Goal: Information Seeking & Learning: Learn about a topic

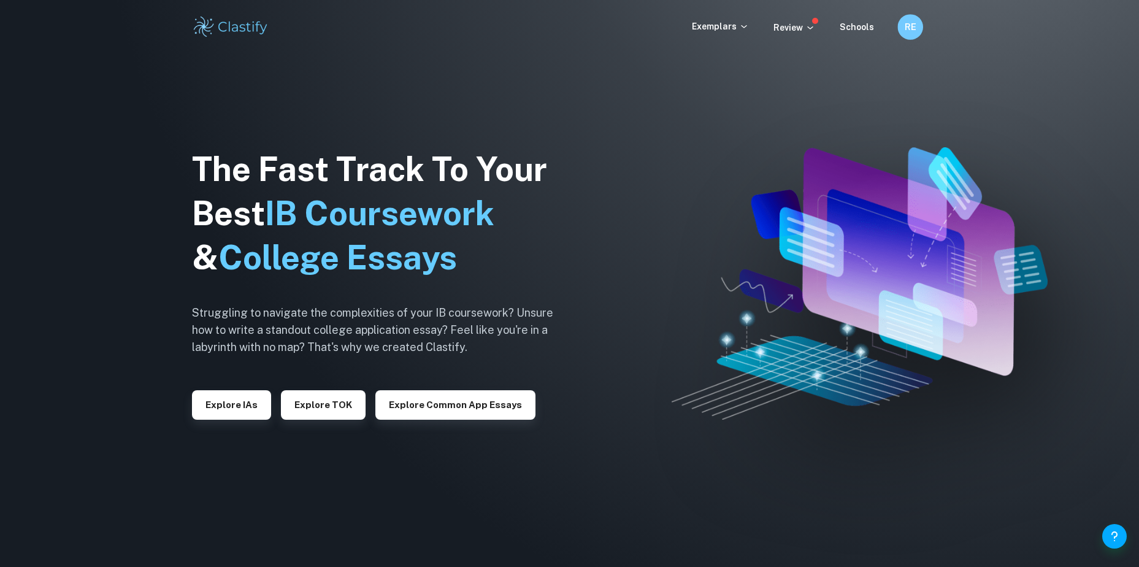
click at [907, 25] on h6 "RE" at bounding box center [909, 27] width 15 height 14
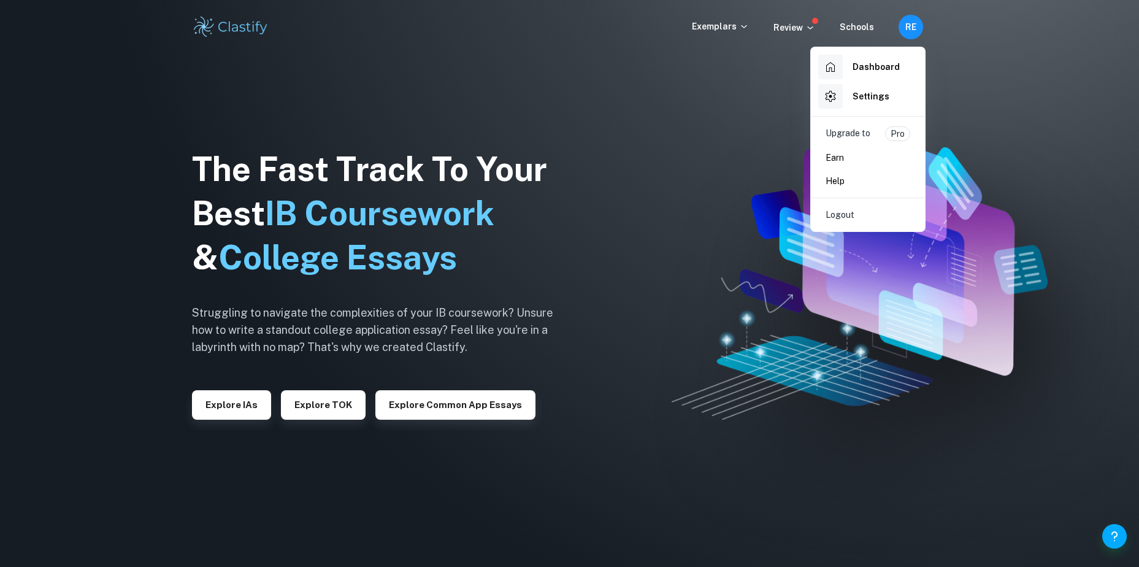
click at [738, 77] on div at bounding box center [569, 283] width 1139 height 567
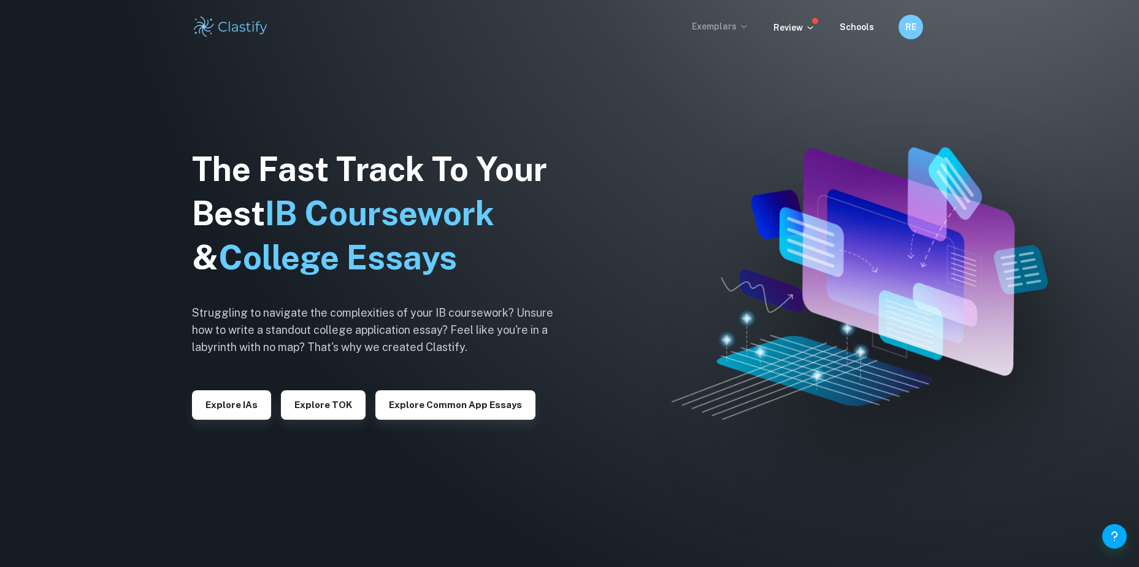
click at [714, 29] on p "Exemplars" at bounding box center [720, 26] width 57 height 13
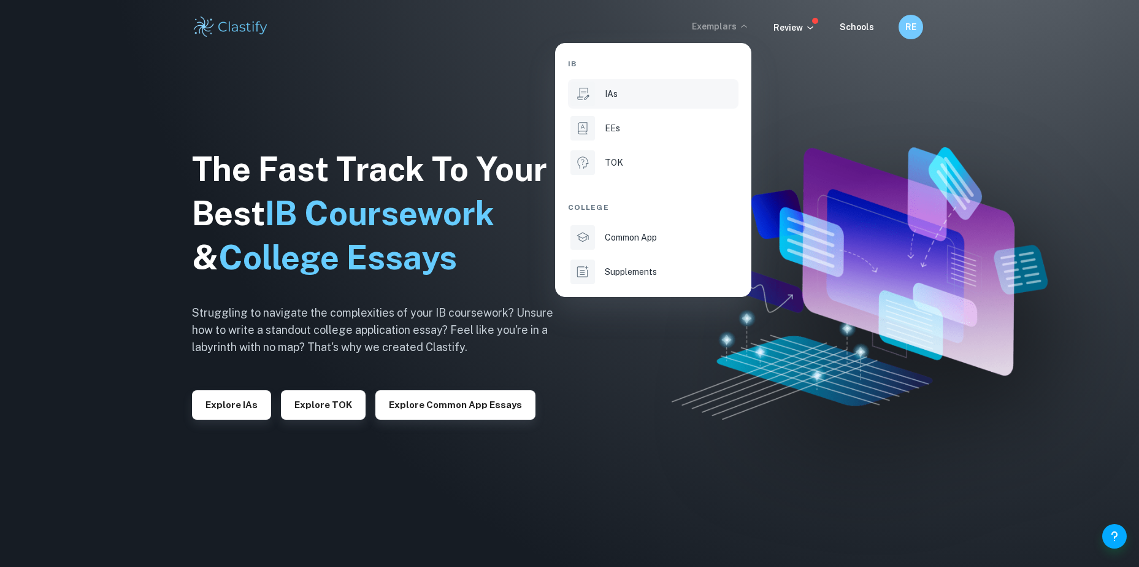
click at [613, 104] on li "IAs" at bounding box center [653, 93] width 170 height 29
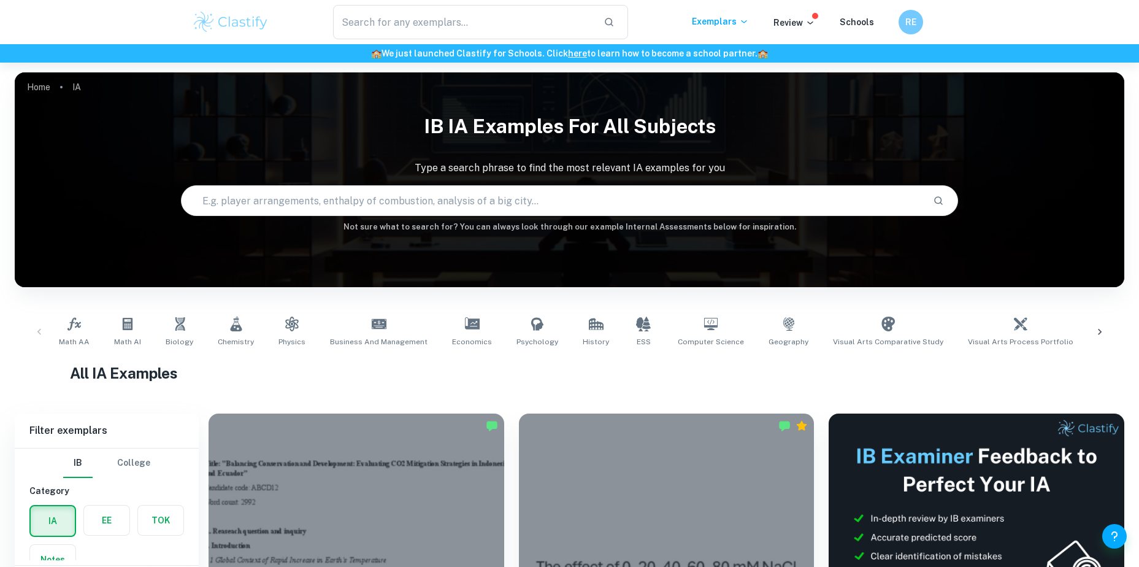
click at [42, 327] on div "Math AA Math AI Biology Chemistry Physics Business and Management Economics Psy…" at bounding box center [569, 331] width 1089 height 40
click at [1105, 333] on icon at bounding box center [1099, 332] width 12 height 12
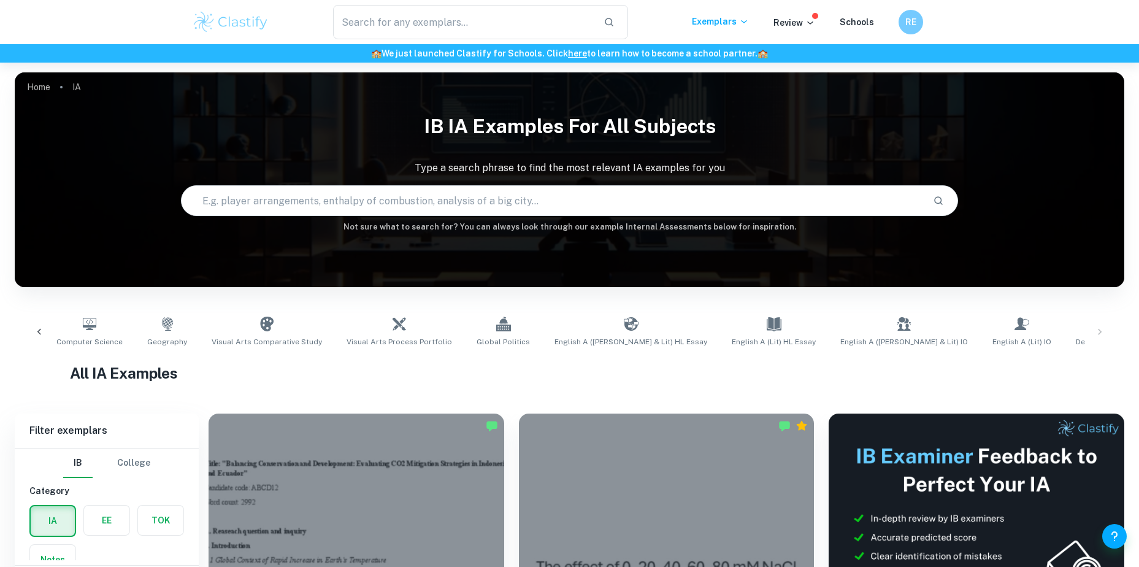
scroll to position [0, 621]
click at [1105, 333] on div "Math AA Math AI Biology Chemistry Physics Business and Management Economics Psy…" at bounding box center [569, 331] width 1089 height 40
click at [40, 335] on icon at bounding box center [39, 332] width 12 height 12
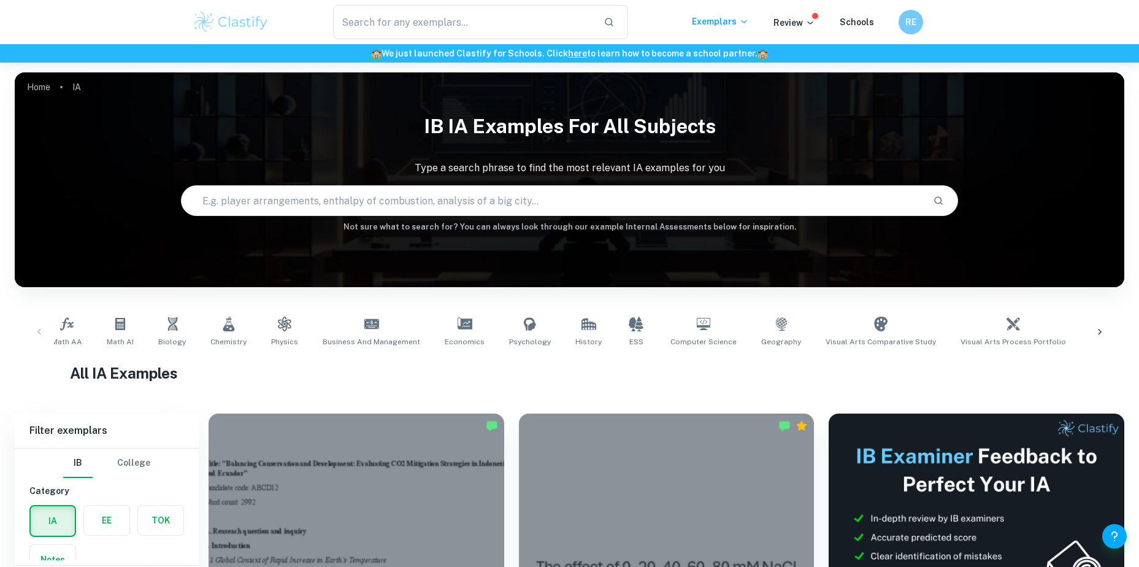
scroll to position [0, 0]
click at [536, 326] on link "Psychology" at bounding box center [537, 331] width 52 height 40
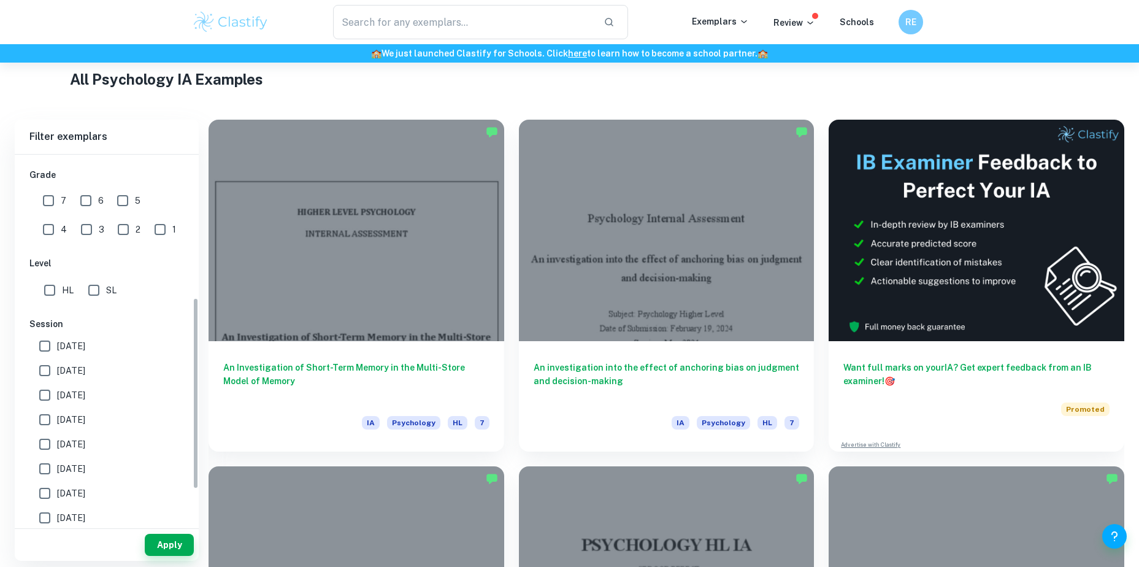
scroll to position [279, 0]
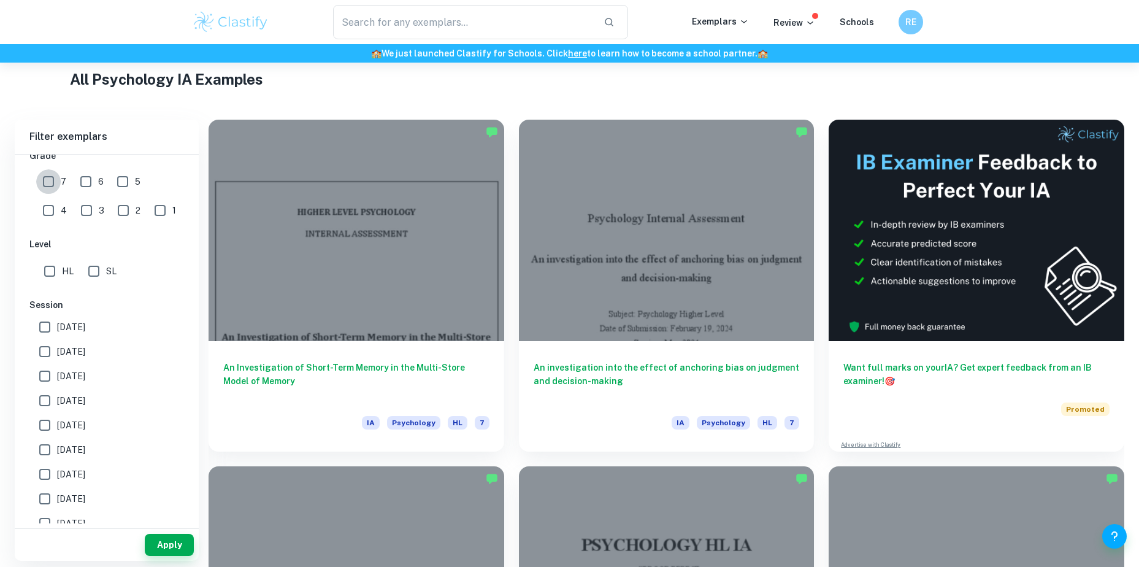
click at [50, 181] on input "7" at bounding box center [48, 181] width 25 height 25
checkbox input "true"
click at [90, 270] on input "SL" at bounding box center [94, 271] width 25 height 25
click at [89, 272] on input "SL" at bounding box center [94, 271] width 25 height 25
checkbox input "false"
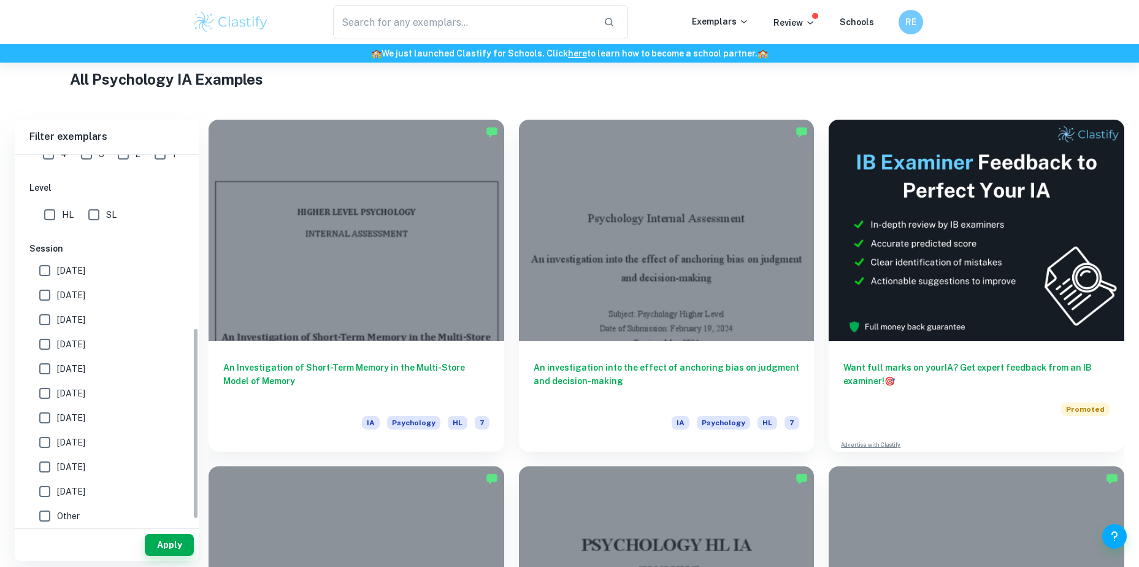
scroll to position [340, 0]
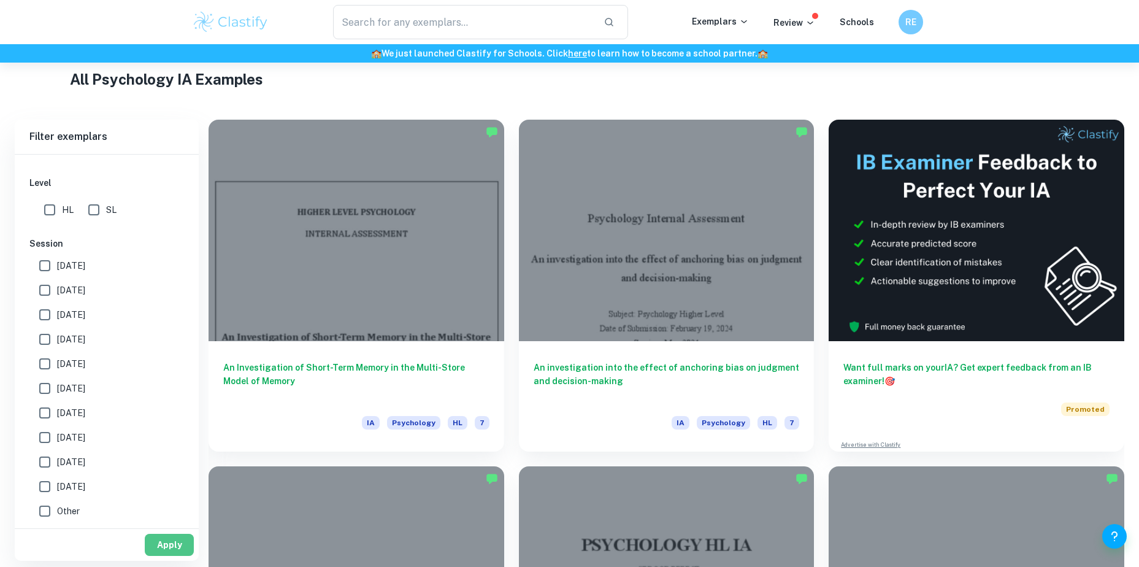
click at [157, 543] on button "Apply" at bounding box center [169, 544] width 49 height 22
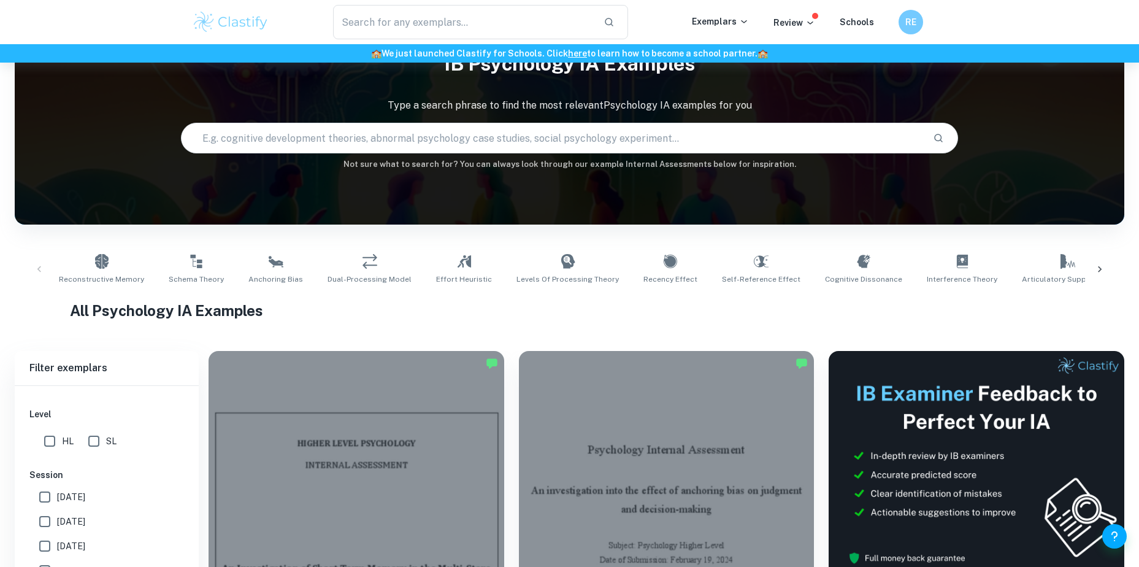
scroll to position [294, 0]
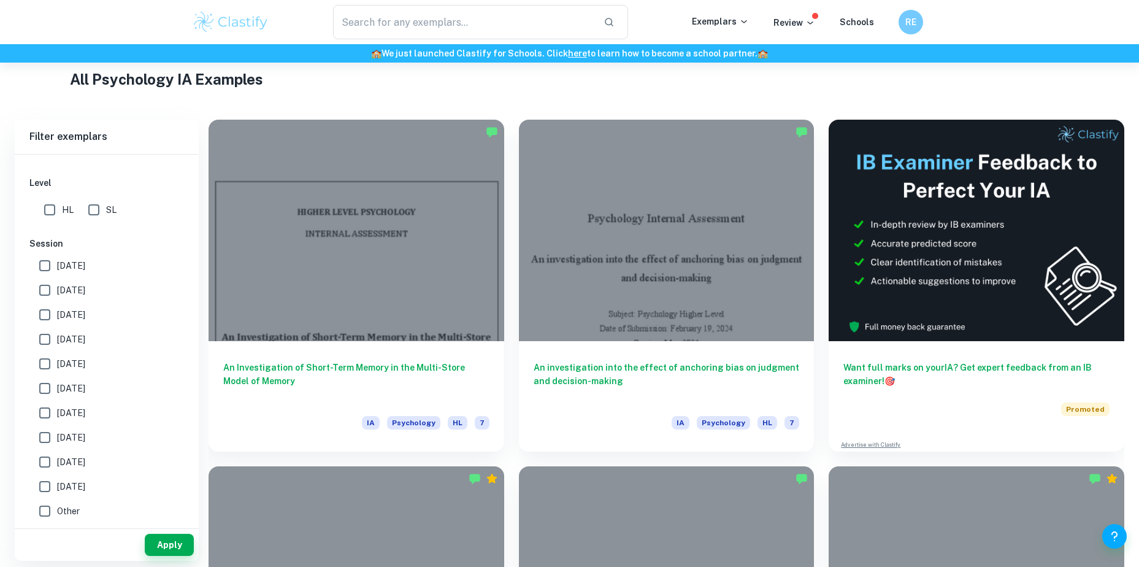
click at [76, 265] on span "May 2026" at bounding box center [71, 265] width 28 height 13
click at [57, 265] on input "May 2026" at bounding box center [44, 265] width 25 height 25
checkbox input "true"
click at [69, 288] on span "May 2025" at bounding box center [71, 289] width 28 height 13
click at [57, 288] on input "May 2025" at bounding box center [44, 290] width 25 height 25
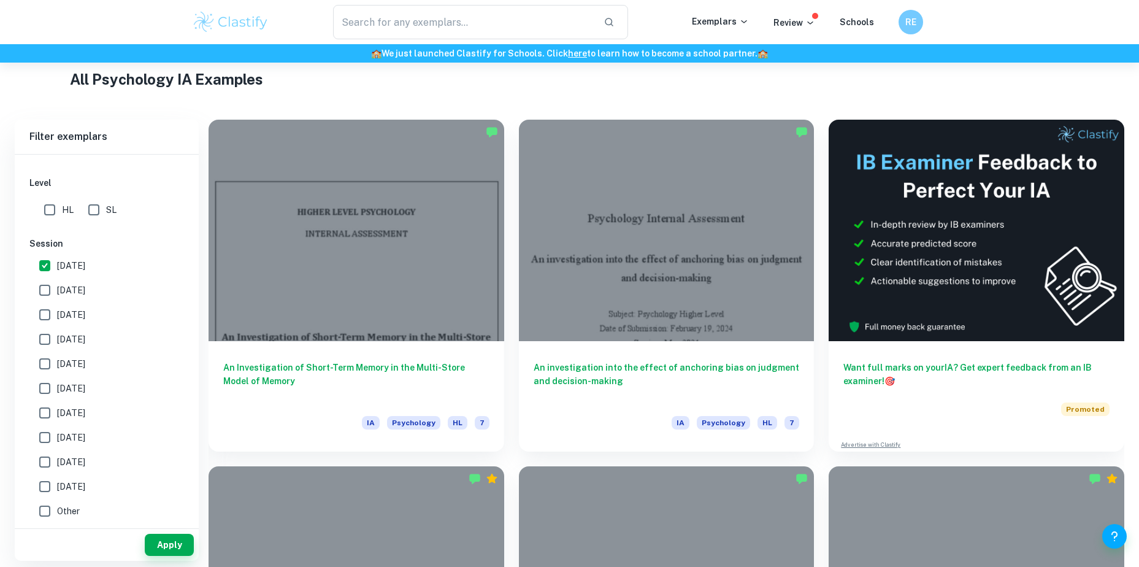
checkbox input "true"
click at [76, 315] on span "[DATE]" at bounding box center [71, 314] width 28 height 13
click at [57, 315] on input "[DATE]" at bounding box center [44, 314] width 25 height 25
checkbox input "true"
click at [75, 337] on span "May 2024" at bounding box center [71, 338] width 28 height 13
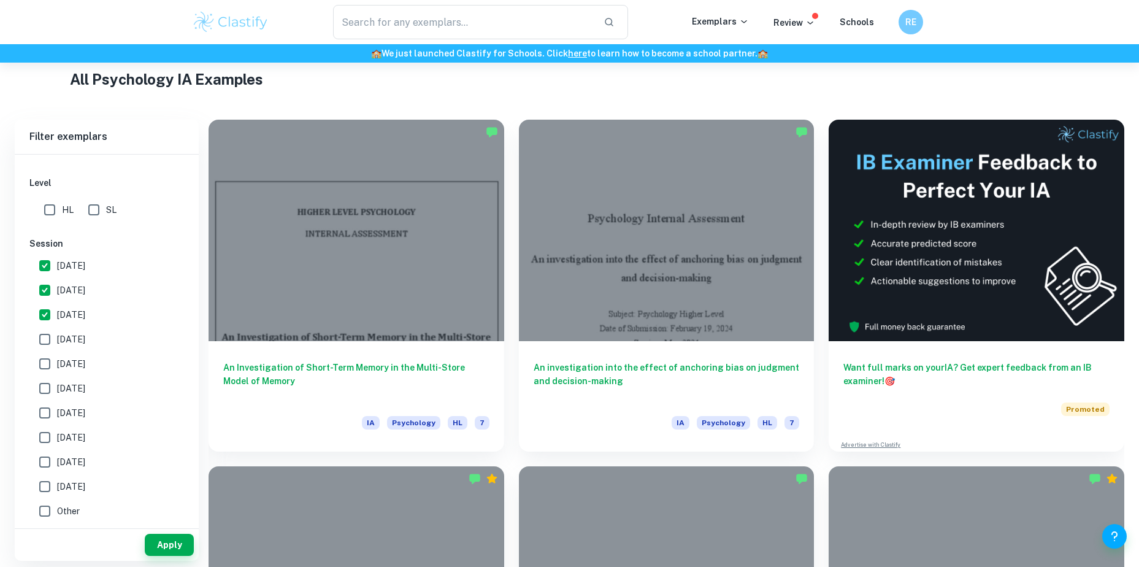
click at [57, 337] on input "May 2024" at bounding box center [44, 339] width 25 height 25
checkbox input "true"
click at [153, 546] on button "Apply" at bounding box center [169, 544] width 49 height 22
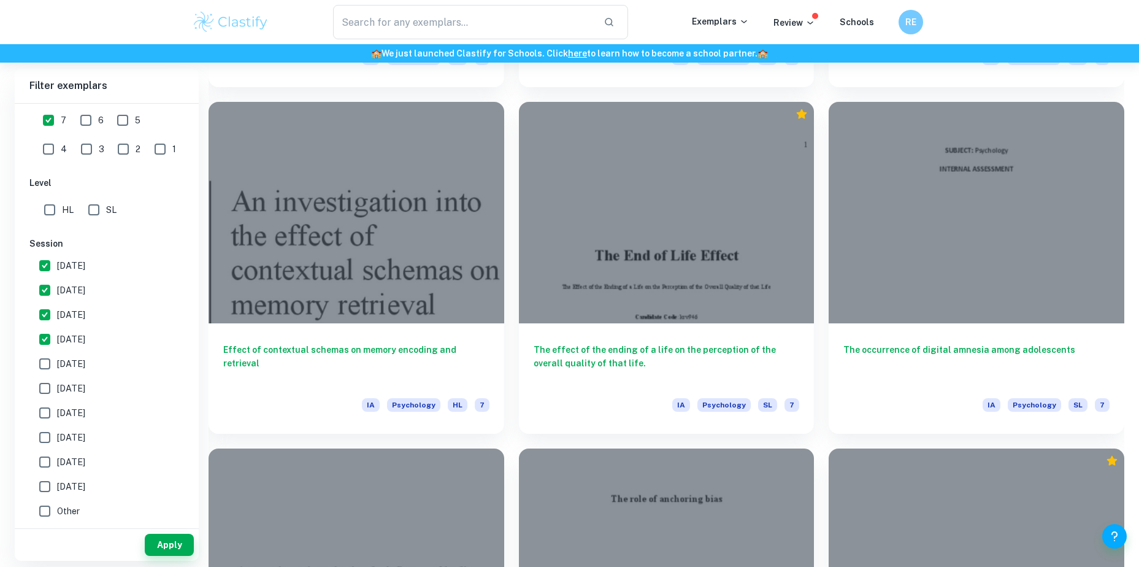
scroll to position [2730, 0]
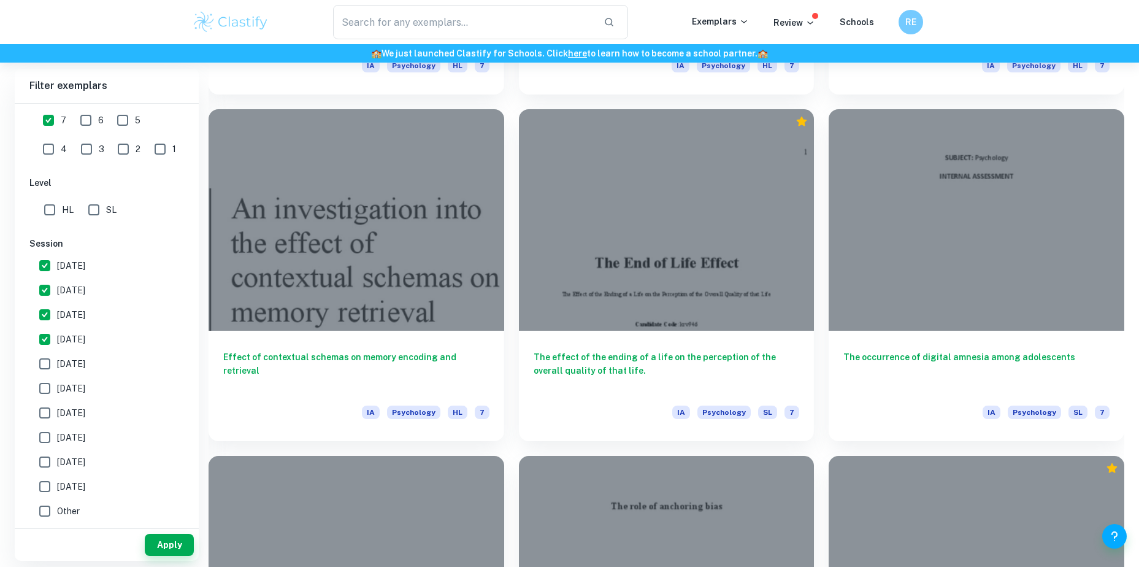
click at [815, 261] on div "The occurrence of digital amnesia among adolescents IA Psychology SL 7" at bounding box center [969, 267] width 310 height 346
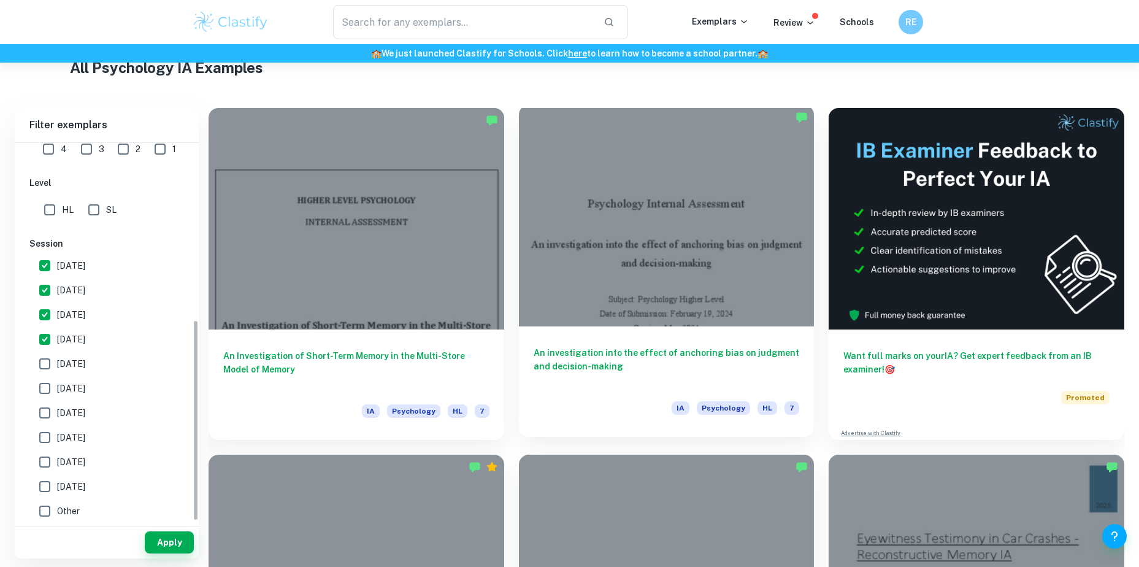
scroll to position [329, 0]
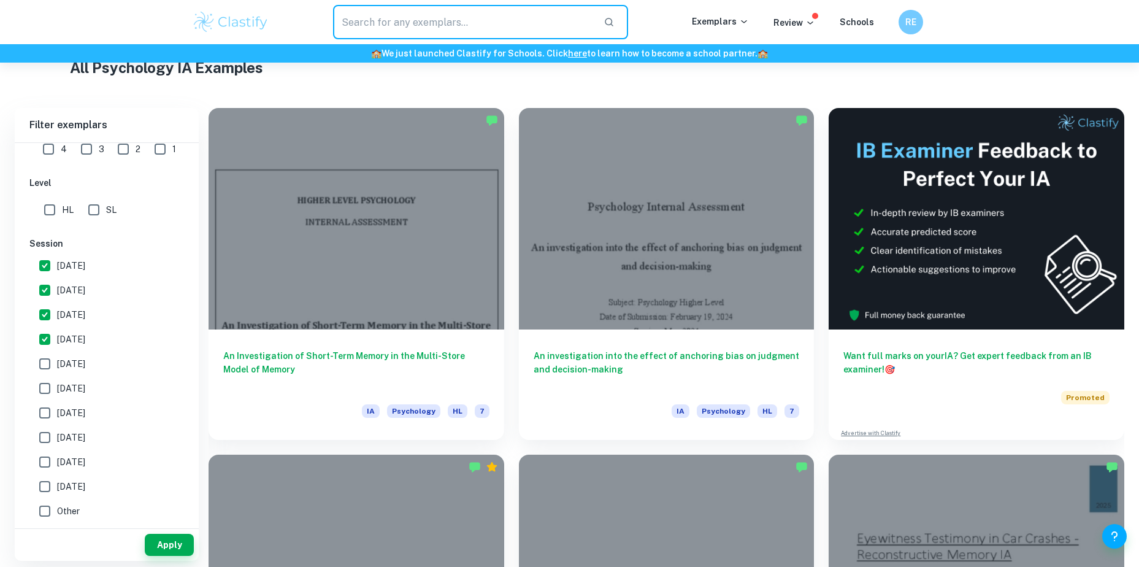
click at [406, 18] on input "text" at bounding box center [463, 22] width 261 height 34
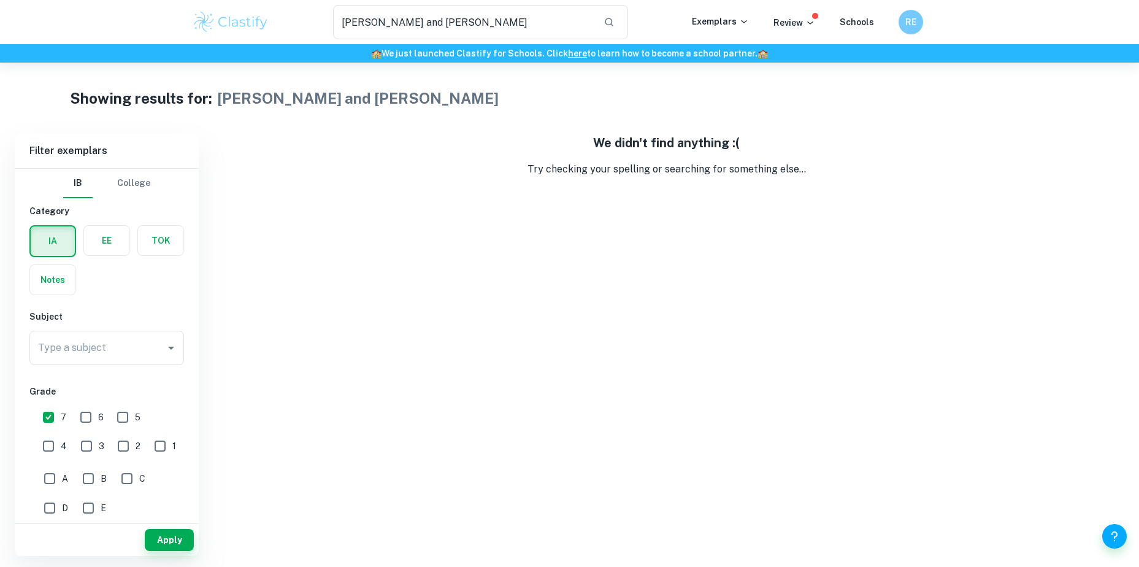
drag, startPoint x: 470, startPoint y: 25, endPoint x: 186, endPoint y: 55, distance: 286.1
click at [186, 55] on header "glanzer and cunitz ​ Exemplars Review Schools RE 🏫 We just launched Clastify fo…" at bounding box center [569, 31] width 1139 height 63
paste input "Glanzer and Cunitz"
type input "Glanzer and Cunitz"
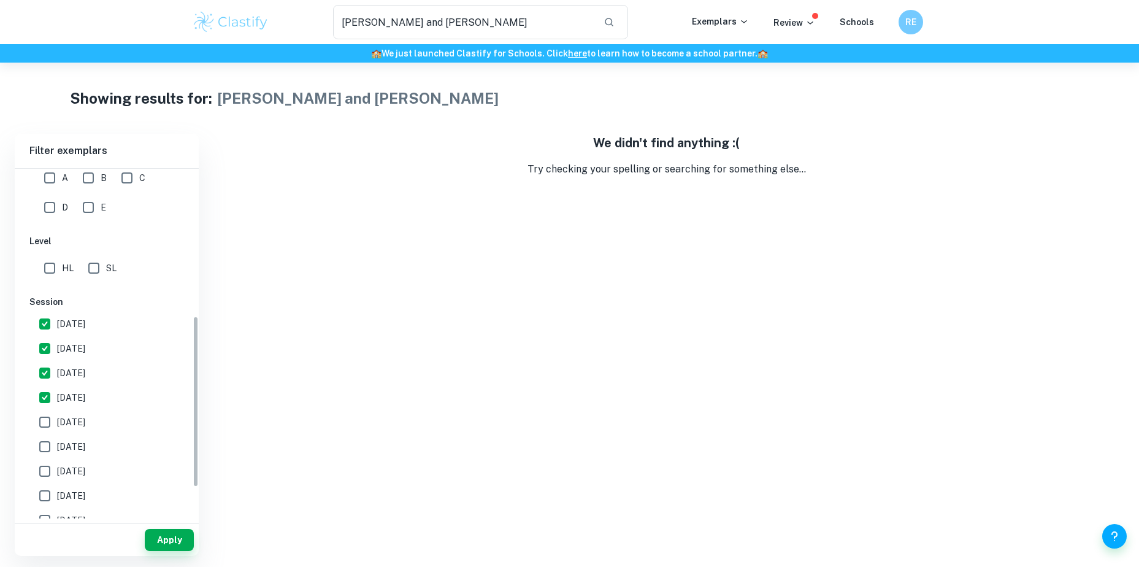
scroll to position [302, 0]
click at [51, 322] on input "May 2026" at bounding box center [44, 322] width 25 height 25
checkbox input "false"
click at [55, 355] on input "May 2025" at bounding box center [44, 347] width 25 height 25
checkbox input "false"
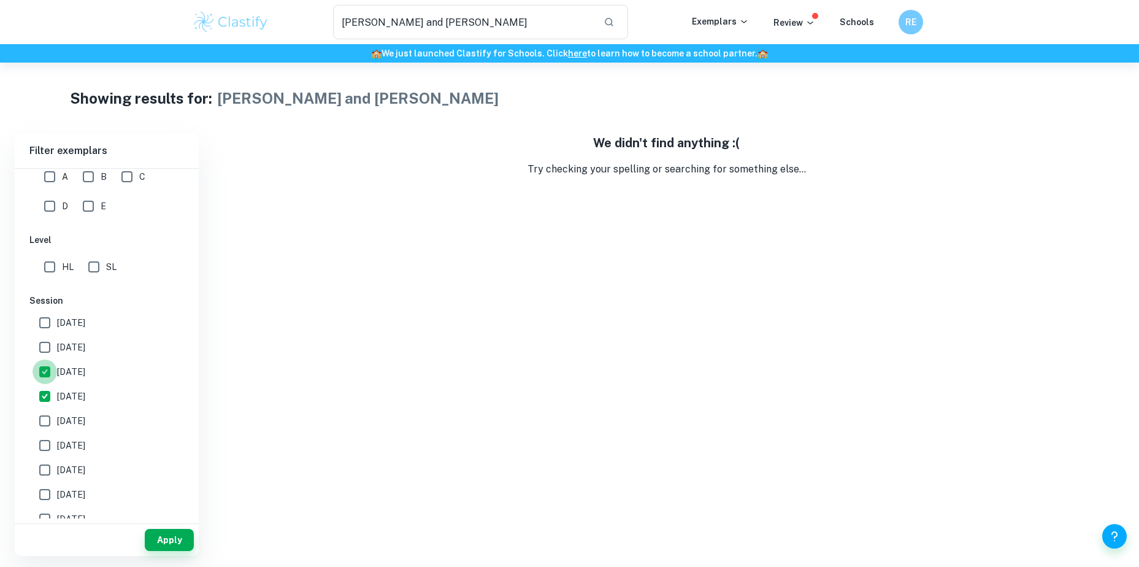
click at [55, 365] on input "November 2024" at bounding box center [44, 371] width 25 height 25
click at [63, 383] on label "November 2024" at bounding box center [103, 371] width 142 height 25
click at [57, 383] on input "November 2024" at bounding box center [44, 371] width 25 height 25
checkbox input "true"
click at [65, 388] on label "May 2024" at bounding box center [103, 396] width 142 height 25
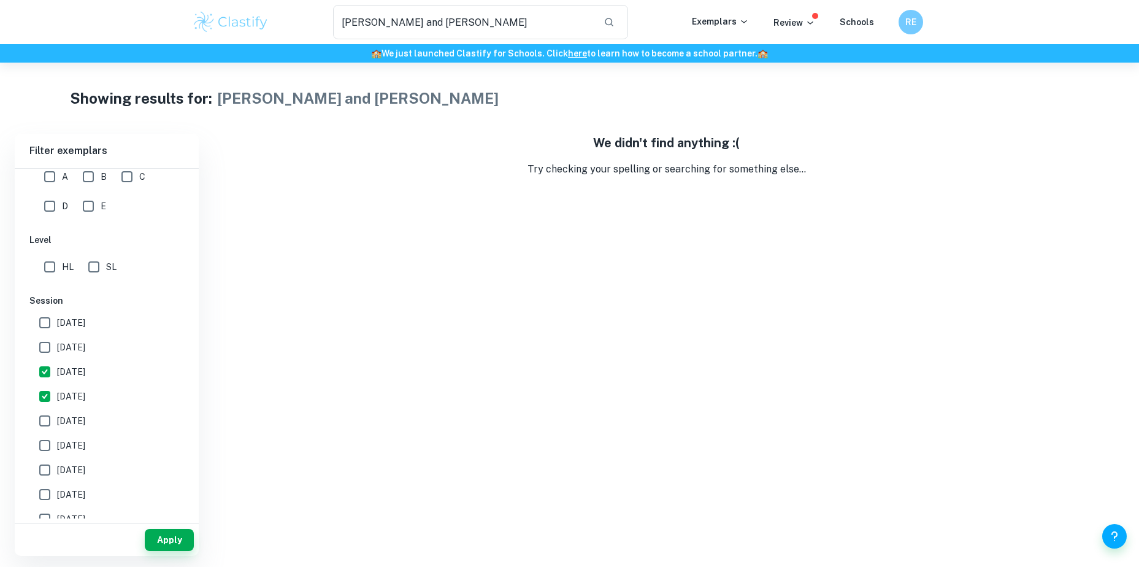
click at [57, 388] on input "May 2024" at bounding box center [44, 396] width 25 height 25
checkbox input "false"
click at [64, 374] on span "November 2024" at bounding box center [71, 371] width 28 height 13
click at [57, 374] on input "November 2024" at bounding box center [44, 371] width 25 height 25
checkbox input "false"
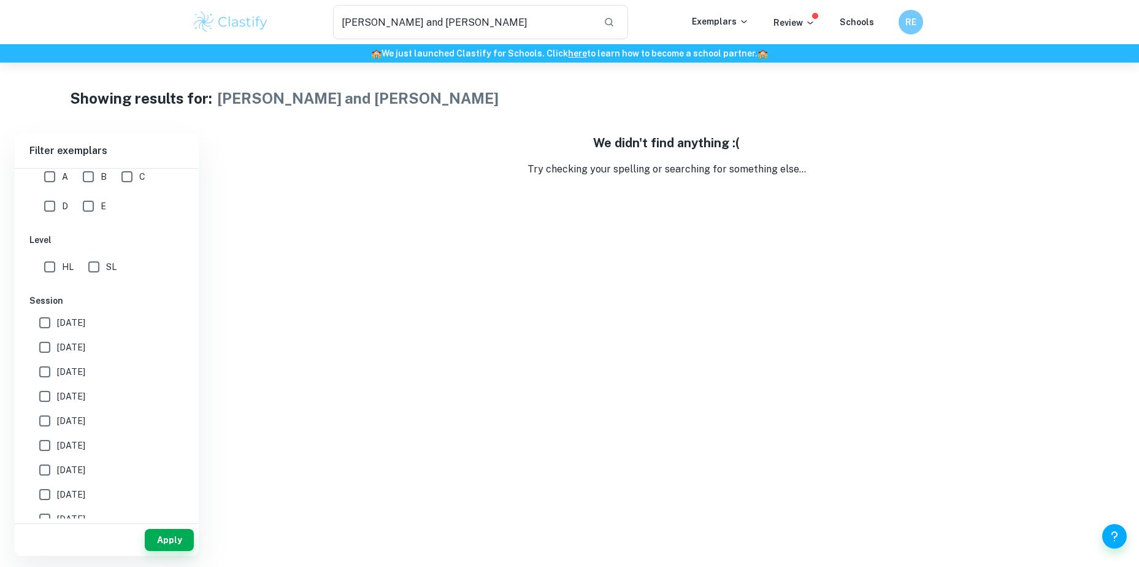
click at [170, 527] on div "Apply" at bounding box center [107, 540] width 184 height 32
click at [174, 533] on button "Apply" at bounding box center [169, 540] width 49 height 22
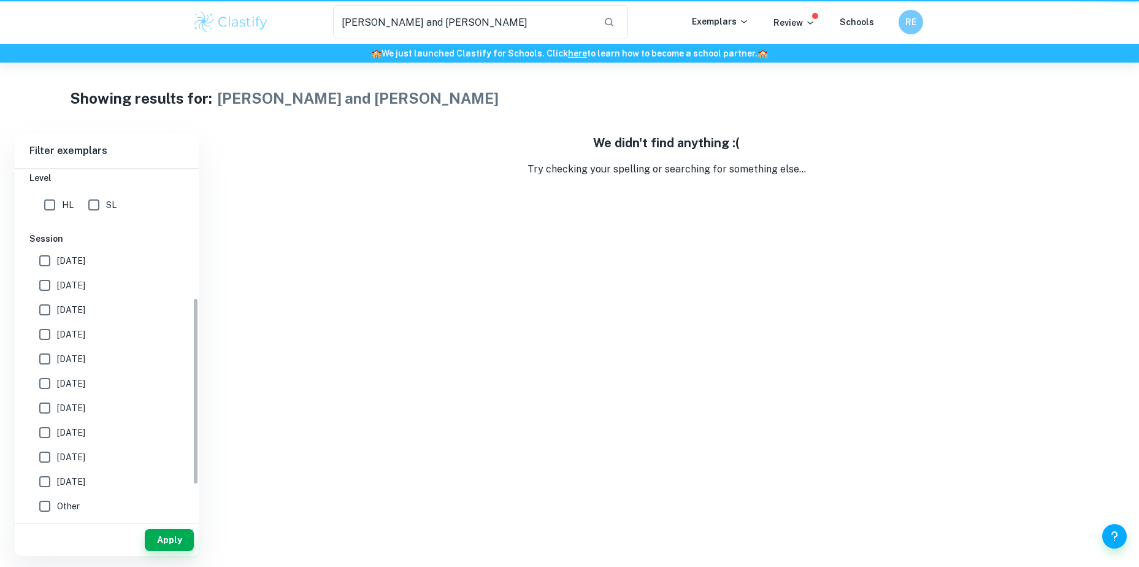
scroll to position [240, 0]
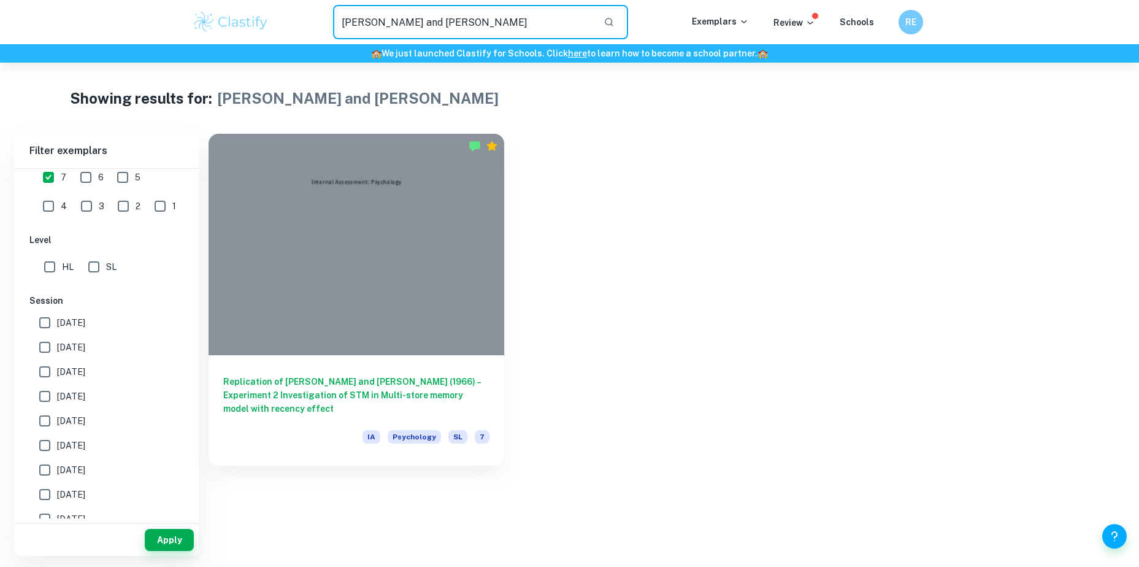
drag, startPoint x: 454, startPoint y: 13, endPoint x: 294, endPoint y: 21, distance: 159.6
click at [294, 21] on div "Glanzer and Cunitz ​" at bounding box center [480, 22] width 422 height 34
type input "short term memory"
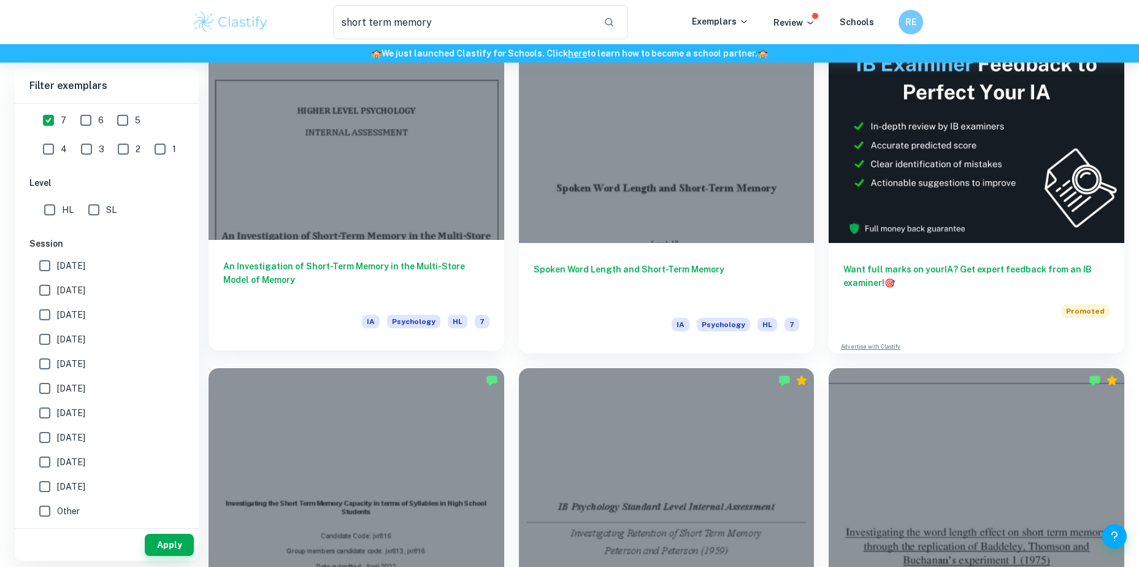
scroll to position [240, 0]
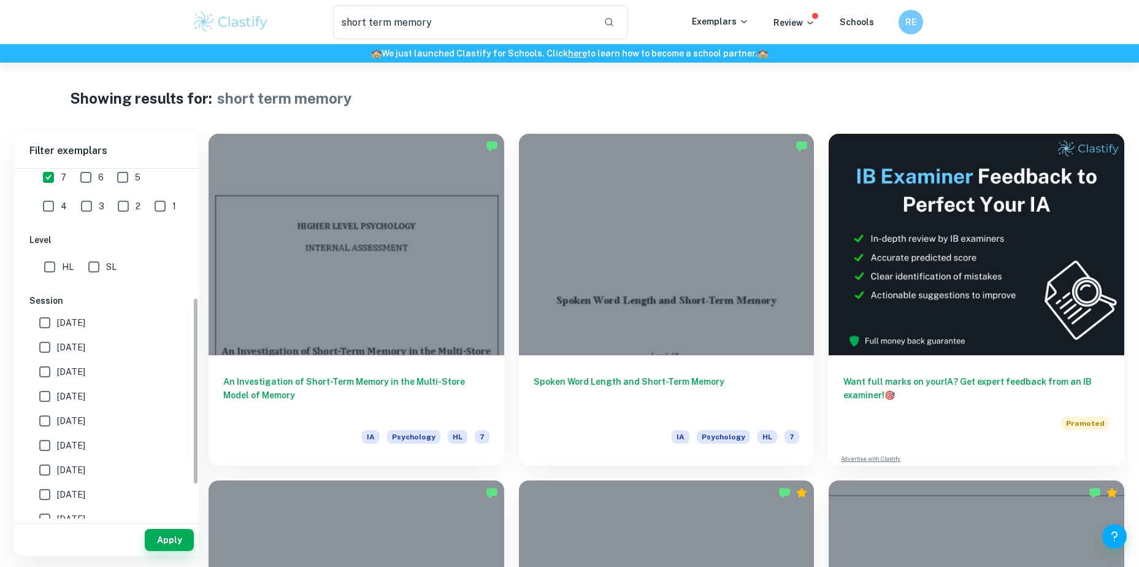
click at [85, 327] on span "May 2026" at bounding box center [71, 322] width 28 height 13
click at [57, 327] on input "May 2026" at bounding box center [44, 322] width 25 height 25
checkbox input "true"
click at [165, 530] on button "Apply" at bounding box center [169, 540] width 49 height 22
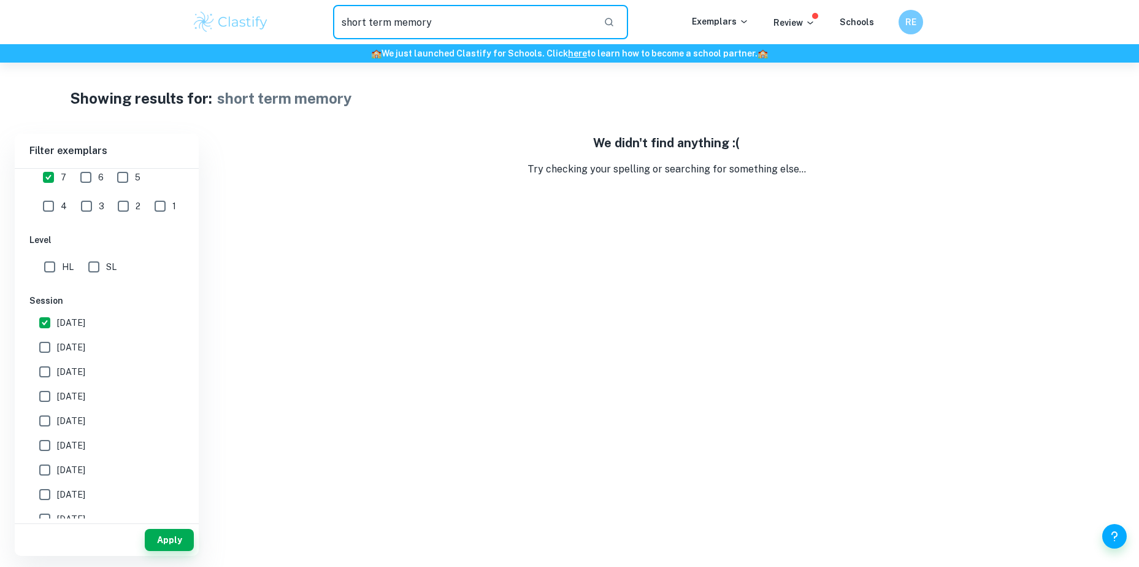
drag, startPoint x: 441, startPoint y: 28, endPoint x: 250, endPoint y: 45, distance: 192.1
click at [250, 45] on header "short term memory ​ Exemplars Review Schools RE 🏫 We just launched Clastify for…" at bounding box center [569, 31] width 1139 height 63
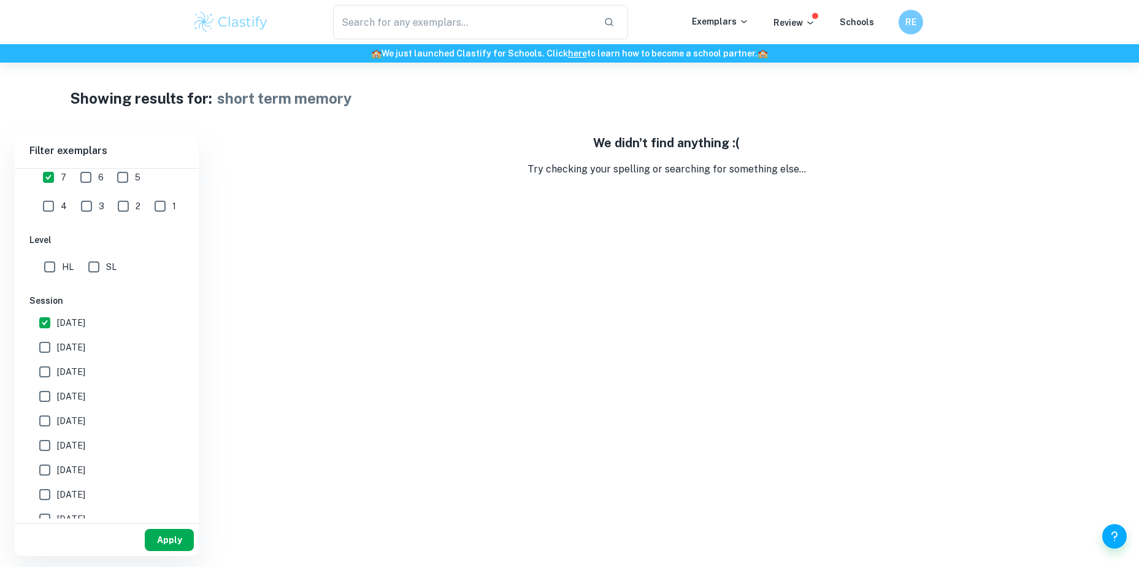
click at [172, 544] on button "Apply" at bounding box center [169, 540] width 49 height 22
type input "short term memory"
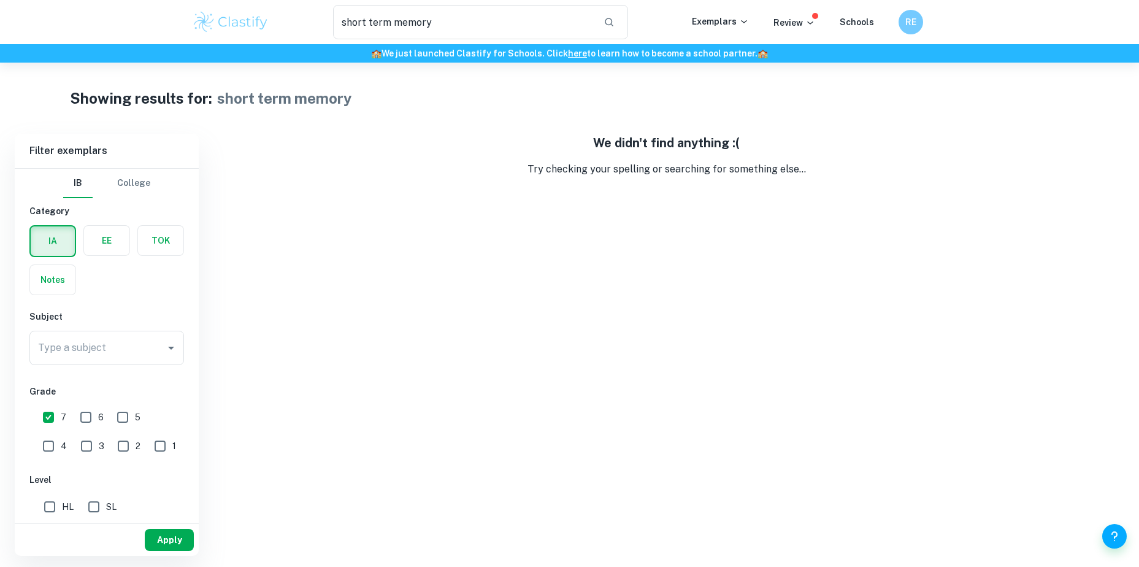
click at [172, 539] on button "Apply" at bounding box center [169, 540] width 49 height 22
click at [95, 364] on div "Type a subject" at bounding box center [106, 347] width 155 height 34
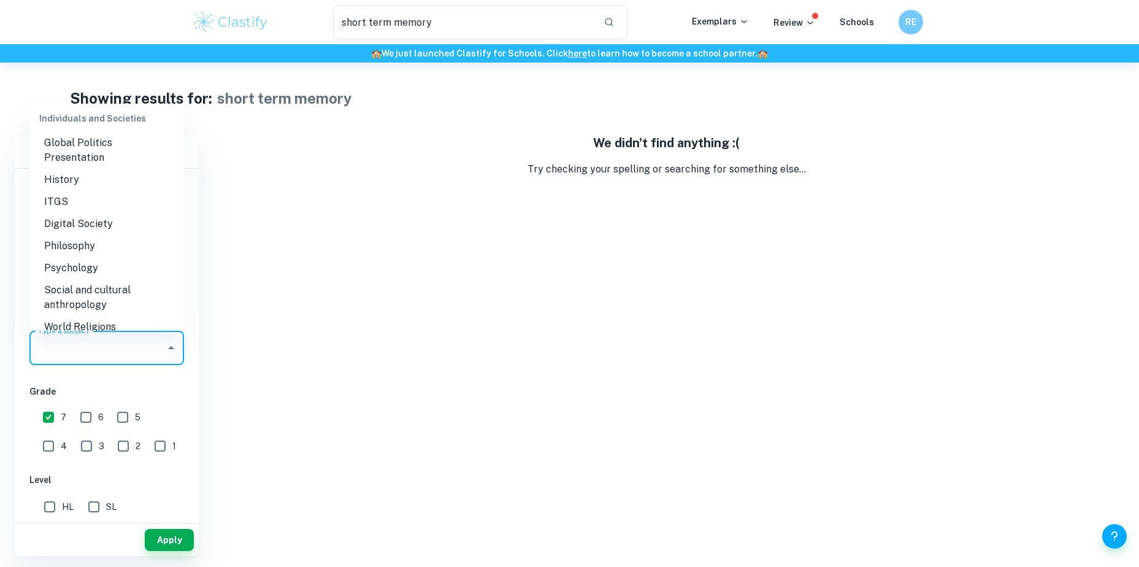
scroll to position [1303, 0]
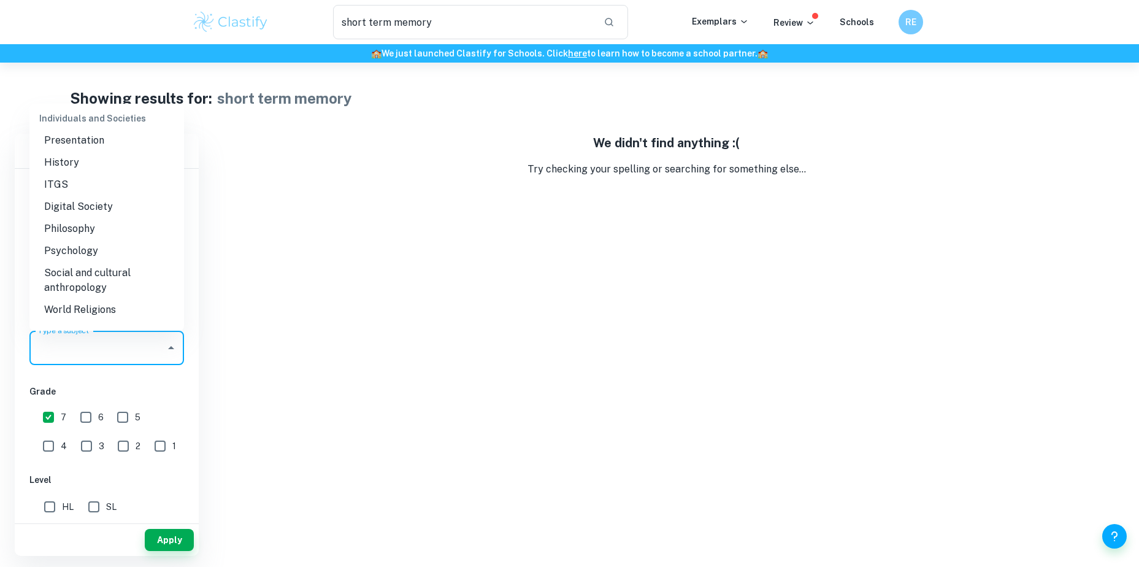
click at [76, 254] on li "Psychology" at bounding box center [106, 251] width 155 height 22
type input "Psychology"
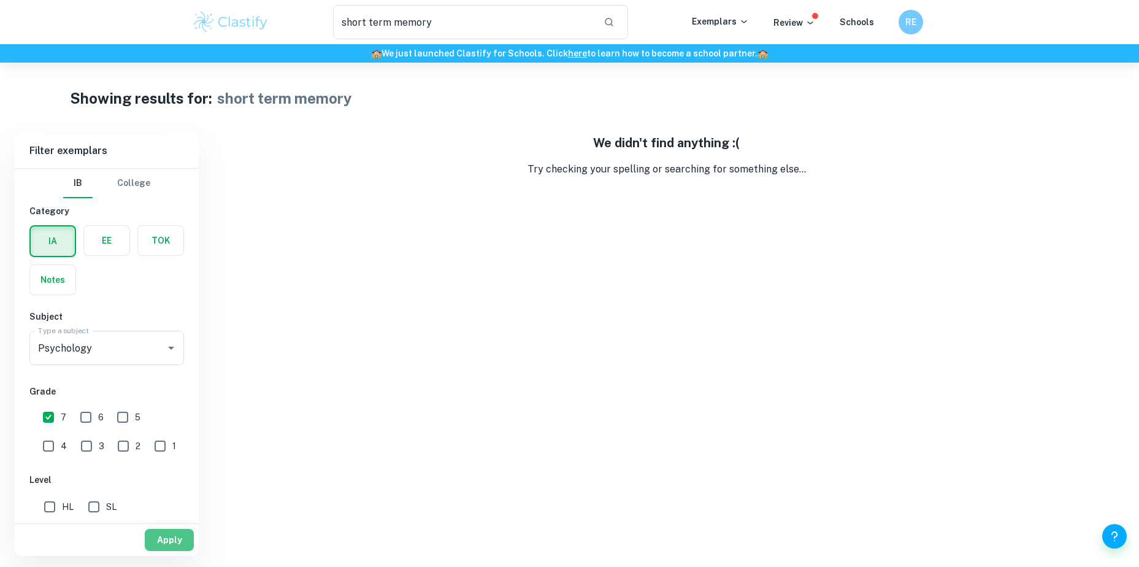
click at [178, 549] on button "Apply" at bounding box center [169, 540] width 49 height 22
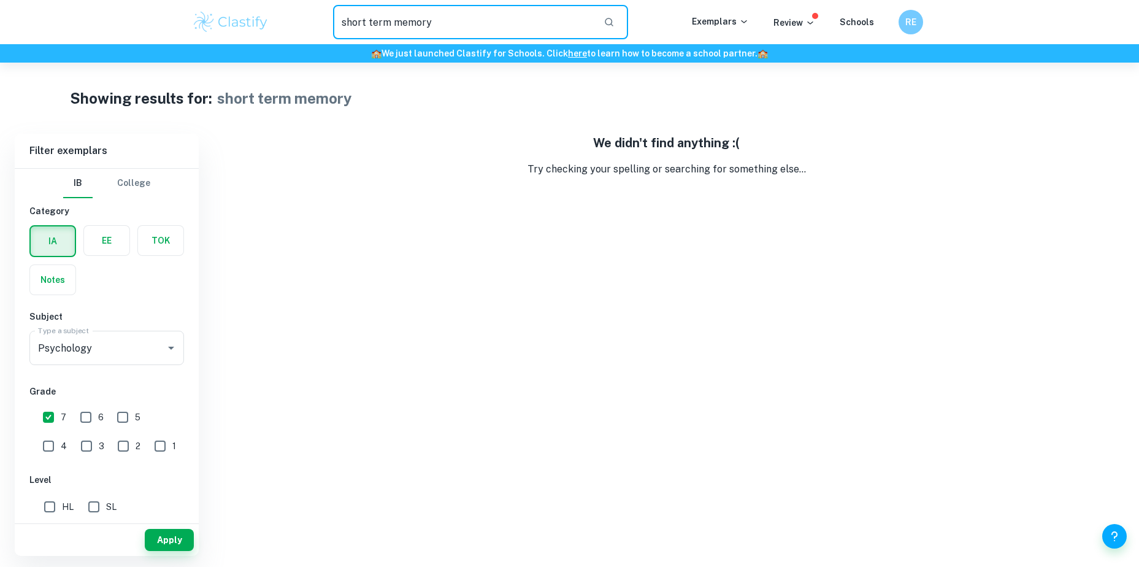
drag, startPoint x: 549, startPoint y: 13, endPoint x: 245, endPoint y: -21, distance: 305.4
click at [245, 0] on html "We value your privacy We use cookies to enhance your browsing experience, serve…" at bounding box center [569, 283] width 1139 height 567
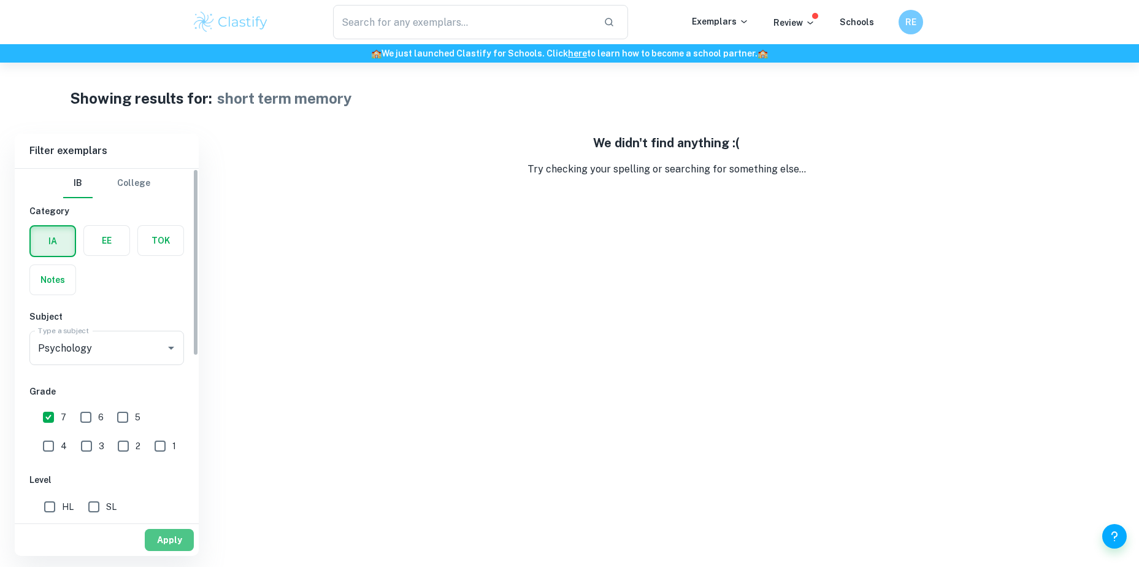
click at [169, 546] on button "Apply" at bounding box center [169, 540] width 49 height 22
type input "short term memory"
click at [234, 26] on img at bounding box center [231, 22] width 78 height 25
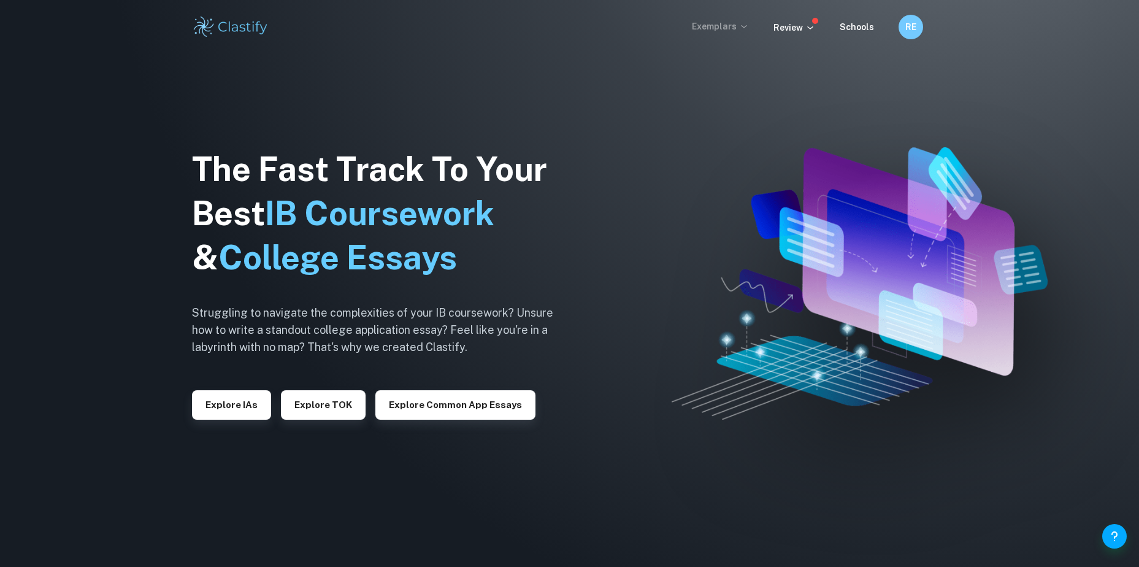
click at [735, 25] on p "Exemplars" at bounding box center [720, 26] width 57 height 13
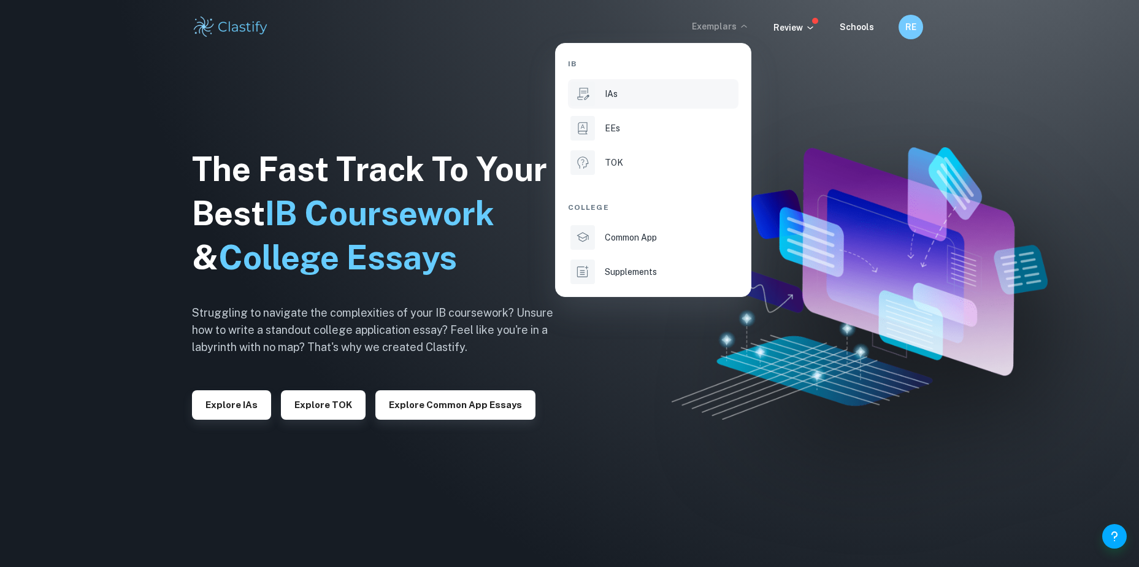
click at [627, 104] on li "IAs" at bounding box center [653, 93] width 170 height 29
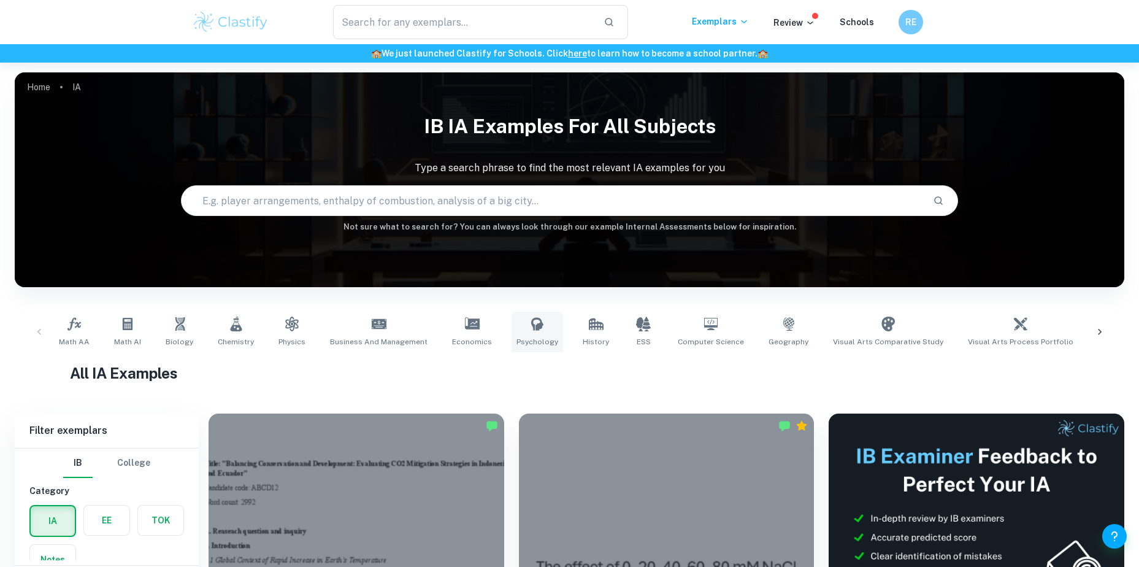
click at [530, 341] on span "Psychology" at bounding box center [537, 341] width 42 height 11
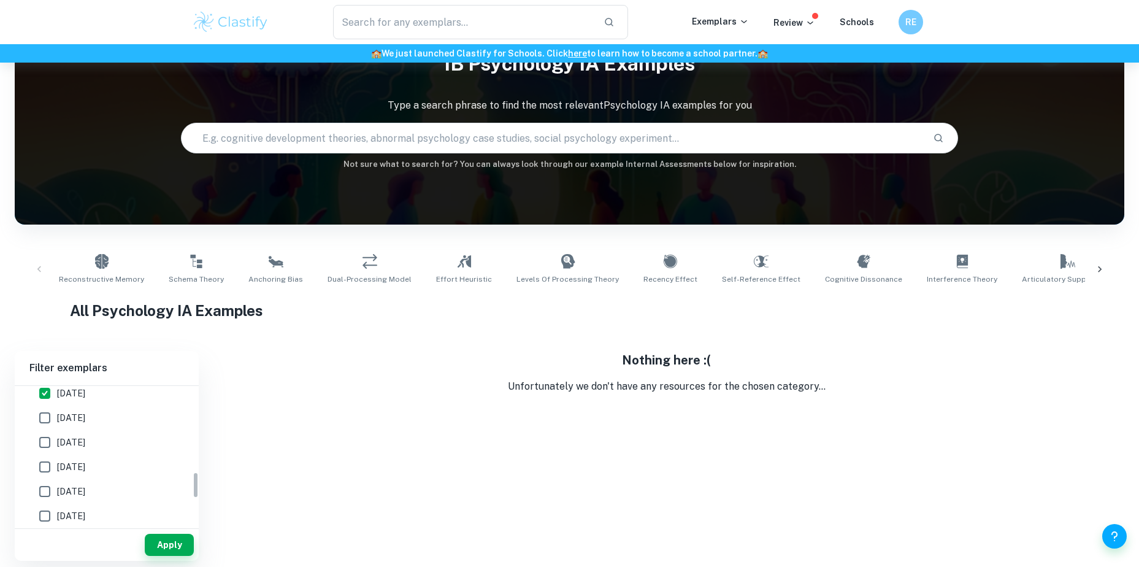
scroll to position [445, 0]
click at [173, 546] on button "Apply" at bounding box center [169, 544] width 49 height 22
click at [50, 420] on input "May 2026" at bounding box center [44, 416] width 25 height 25
checkbox input "false"
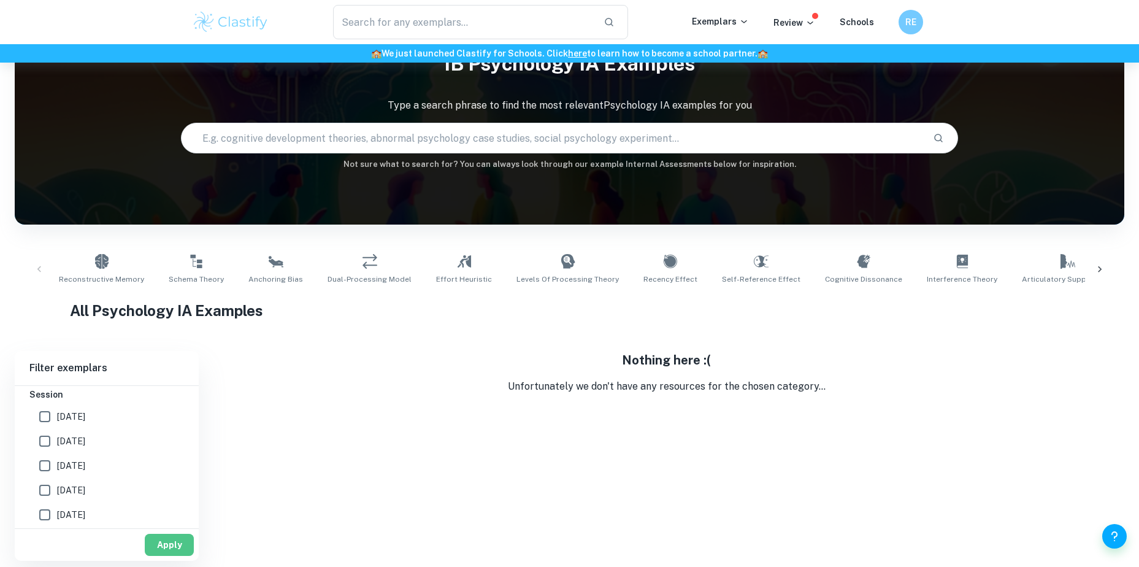
click at [175, 544] on button "Apply" at bounding box center [169, 544] width 49 height 22
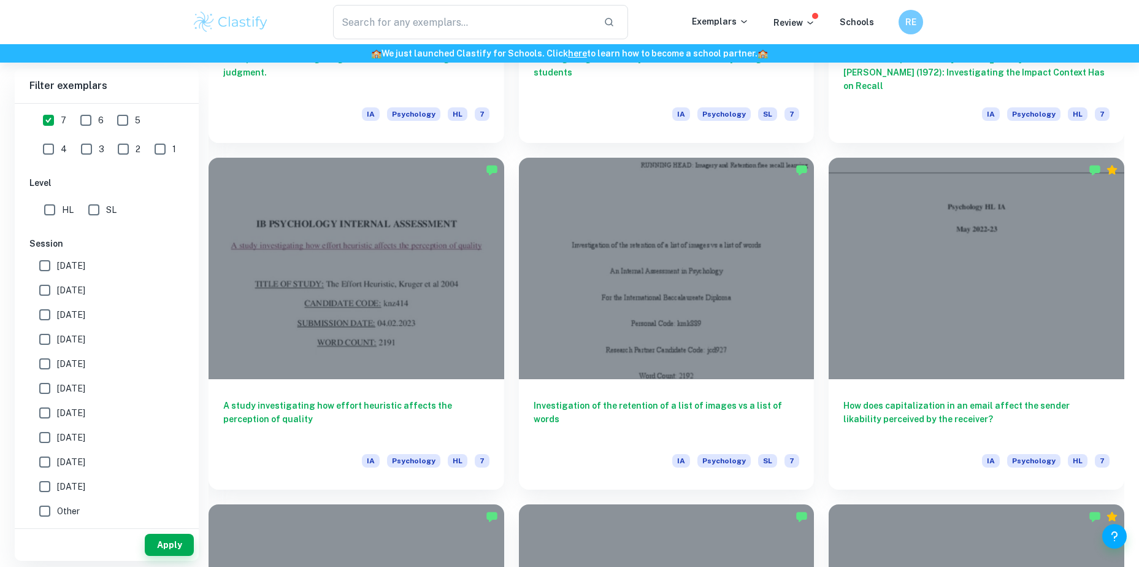
scroll to position [2006, 0]
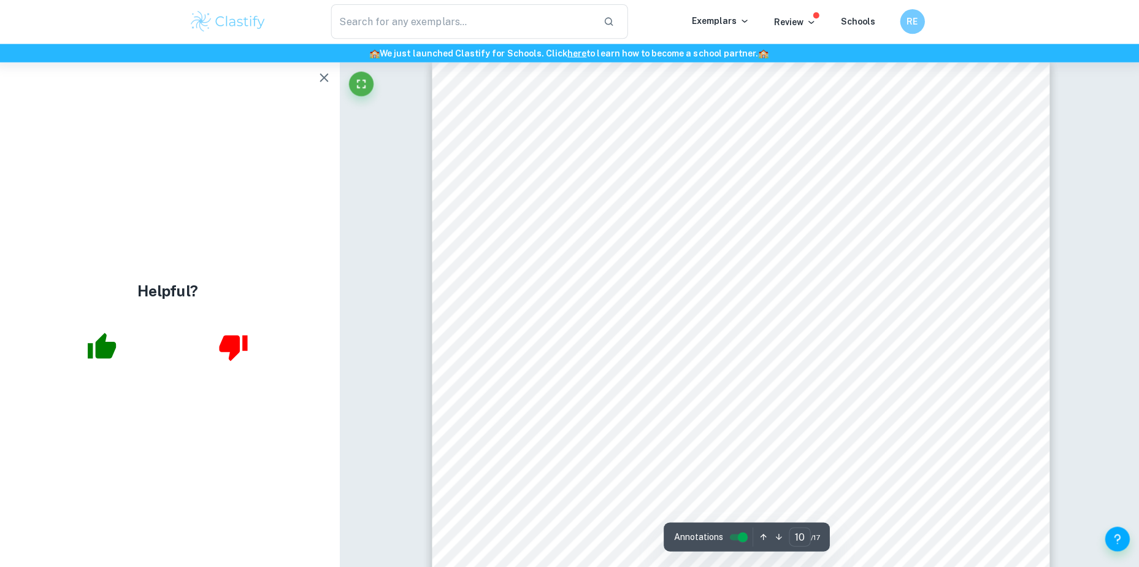
scroll to position [7310, 0]
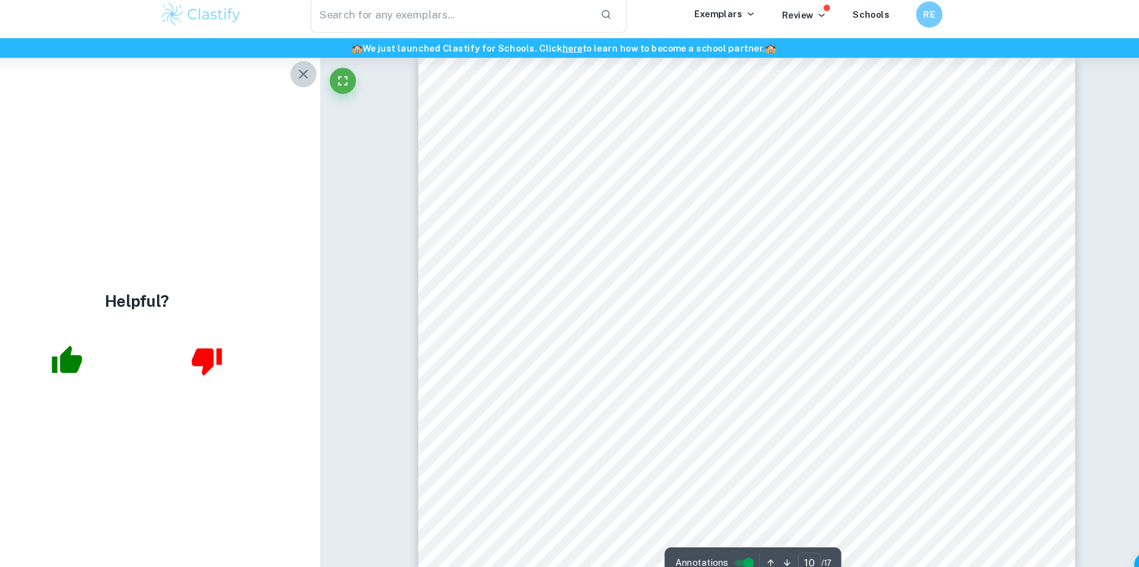
click at [327, 78] on icon "button" at bounding box center [326, 78] width 9 height 9
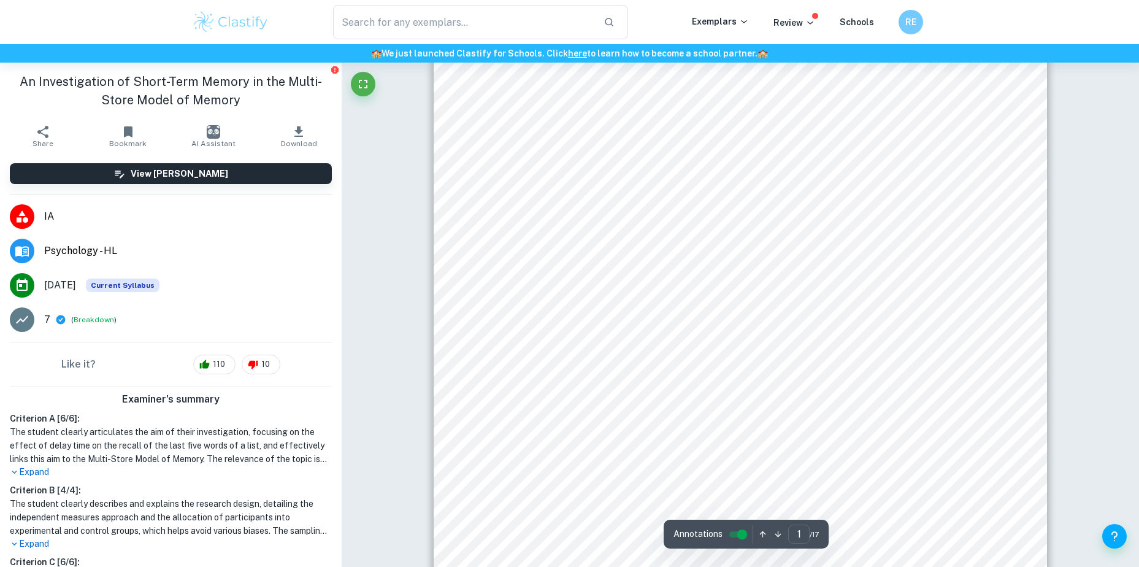
scroll to position [143, 0]
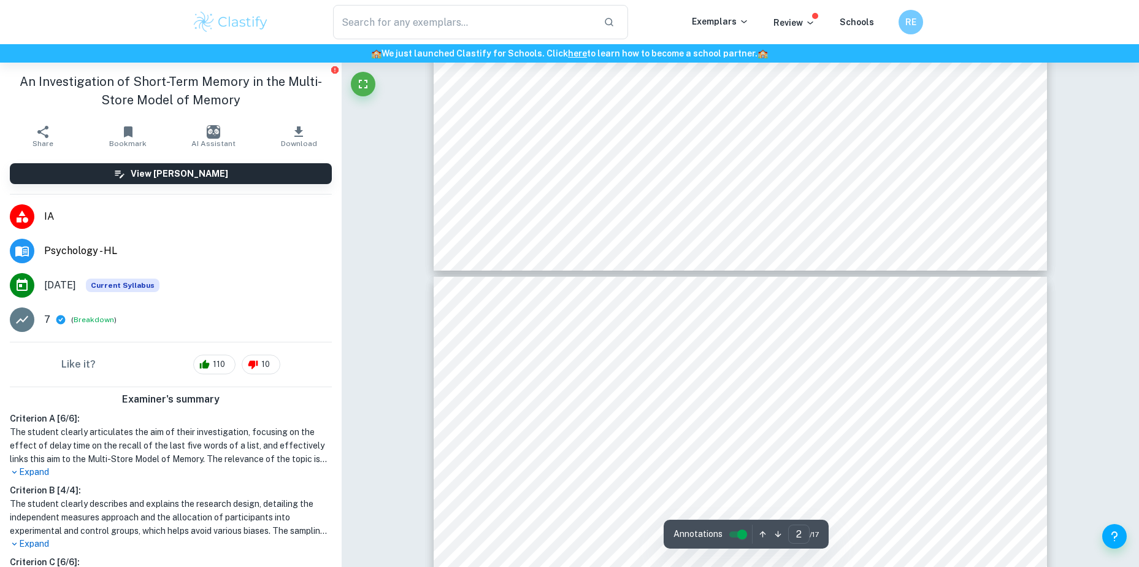
type input "3"
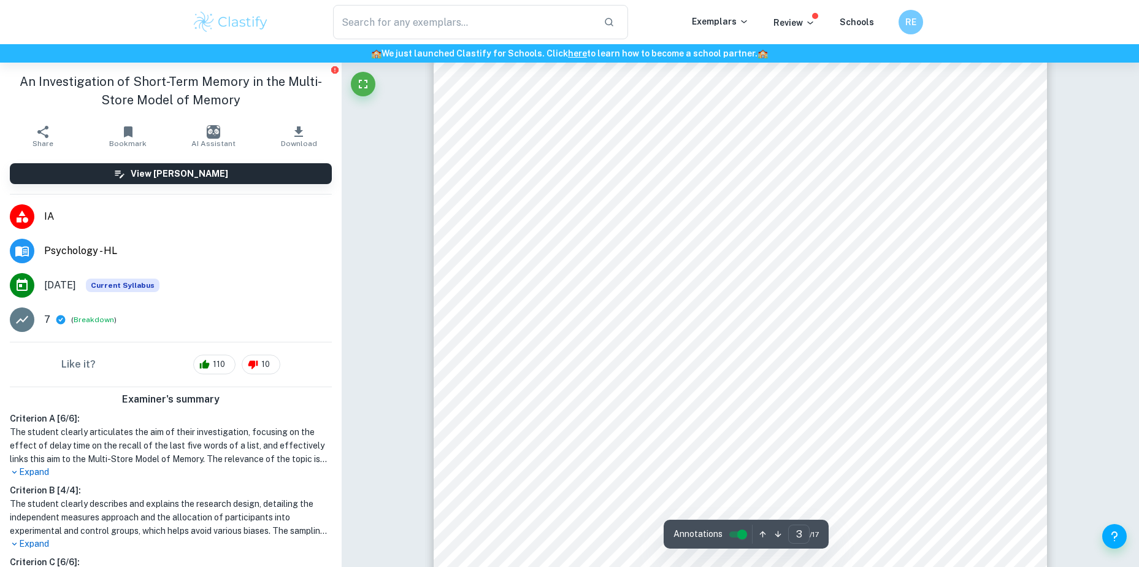
scroll to position [1763, 0]
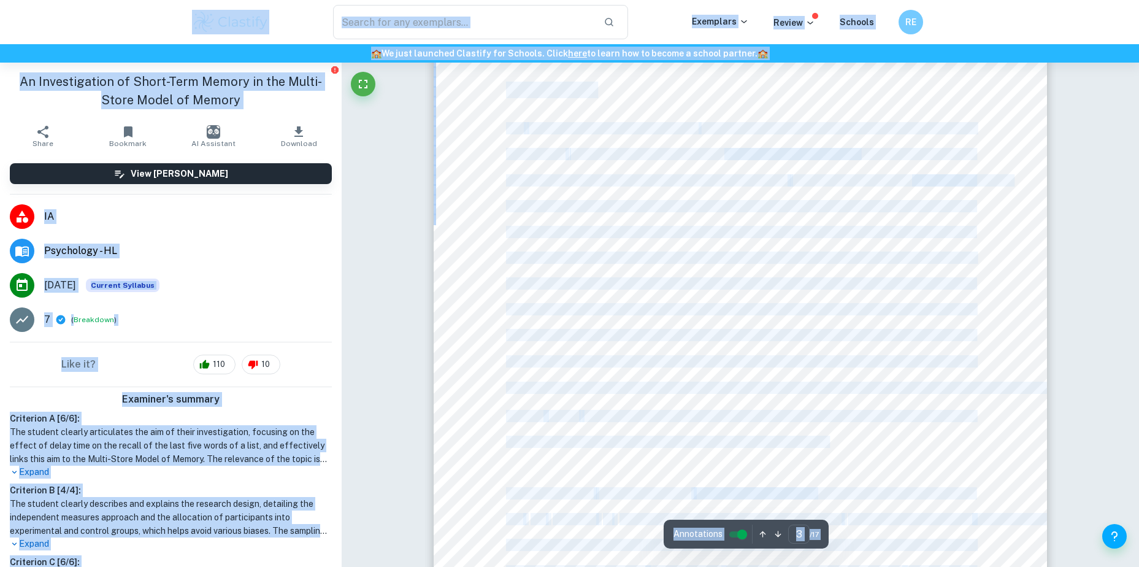
click at [451, 333] on div "Introduction The Multi-Store Memory (MSM) model , a significant model in the st…" at bounding box center [739, 405] width 613 height 793
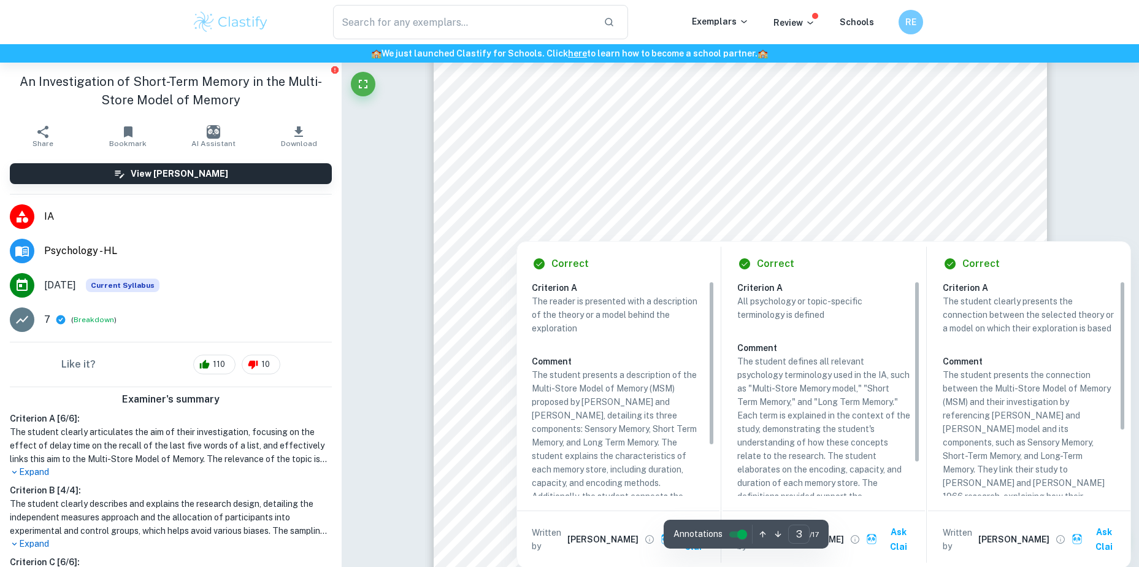
scroll to position [1975, 0]
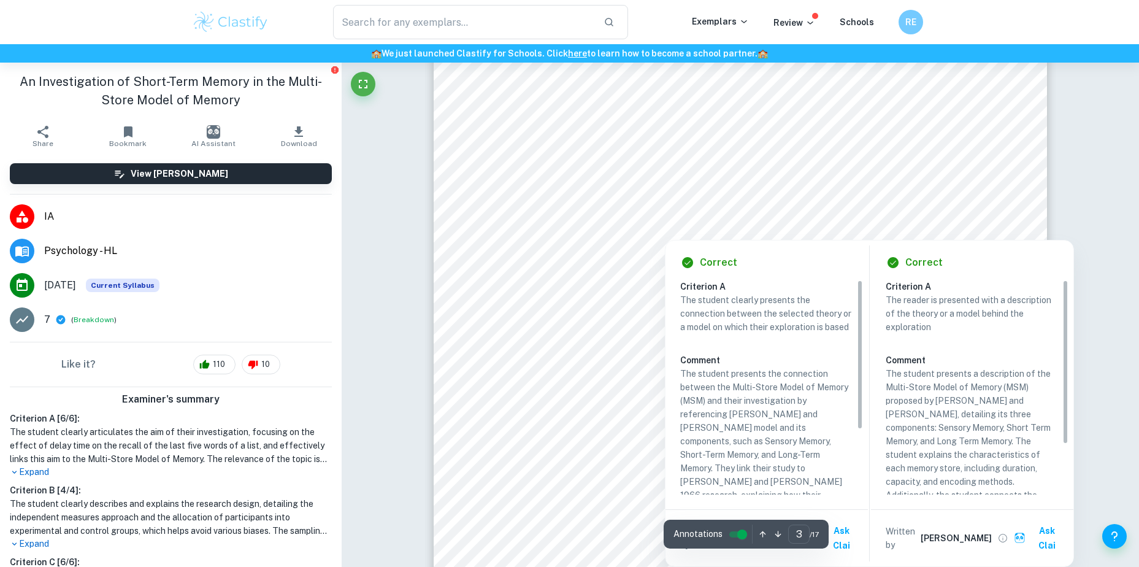
click at [574, 202] on div at bounding box center [740, 204] width 469 height 42
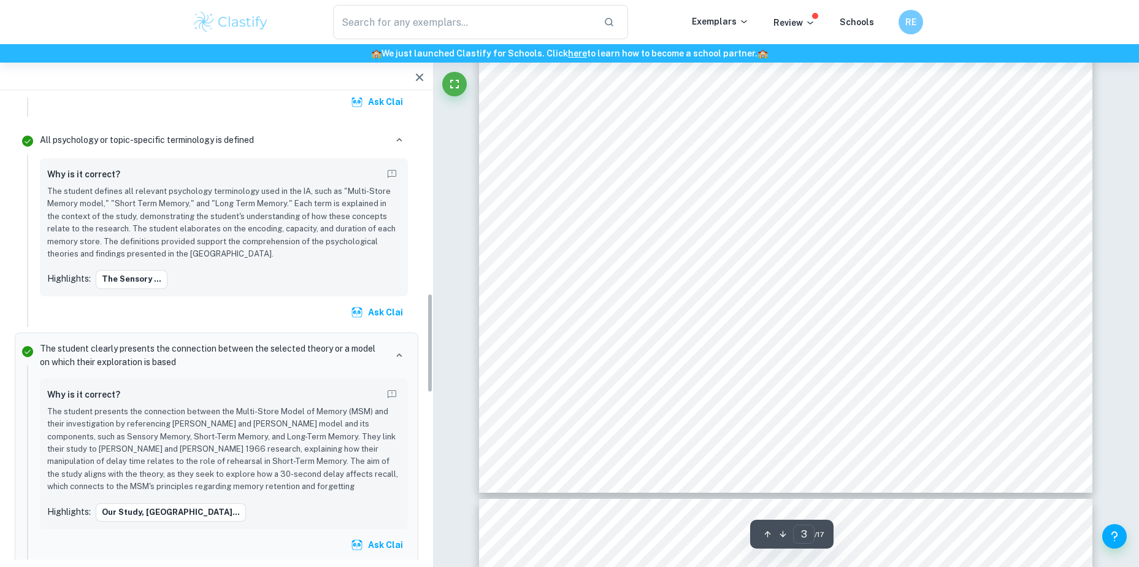
scroll to position [909, 0]
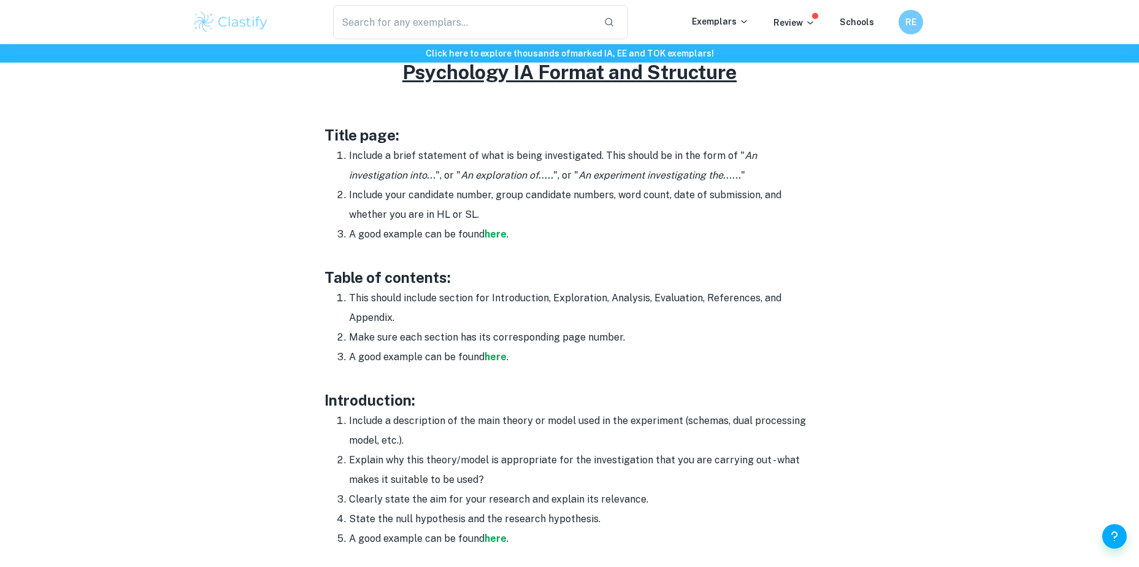
scroll to position [600, 0]
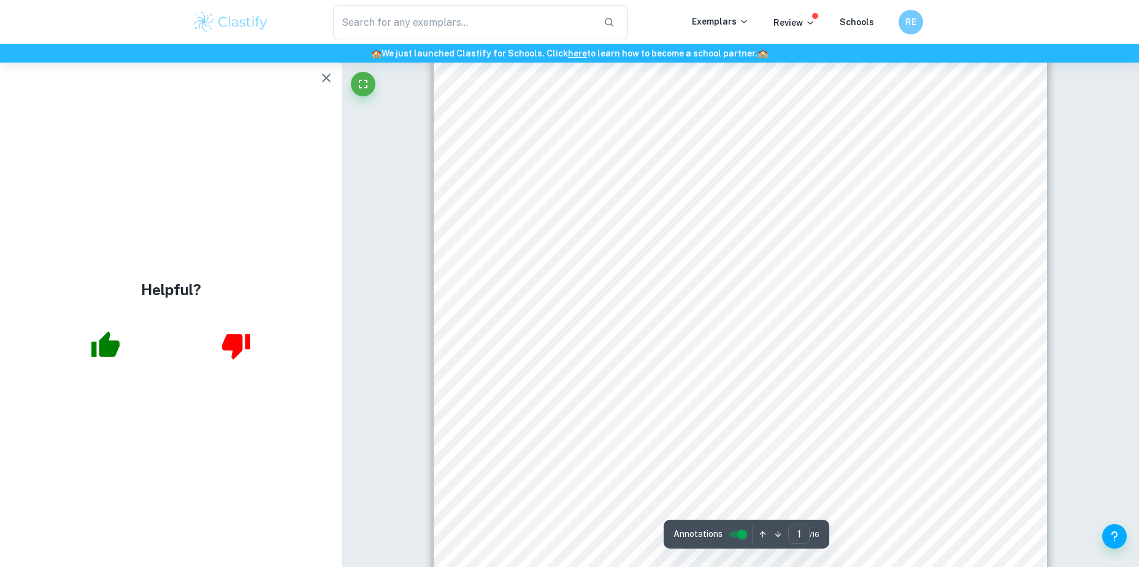
scroll to position [368, 0]
click at [332, 82] on icon "button" at bounding box center [326, 78] width 15 height 15
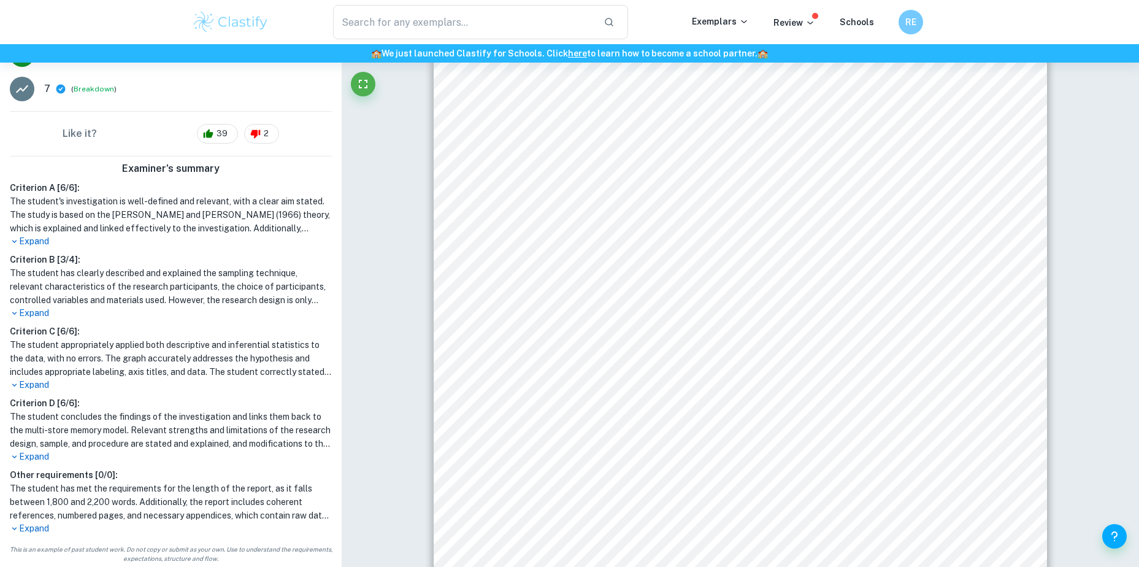
scroll to position [0, 0]
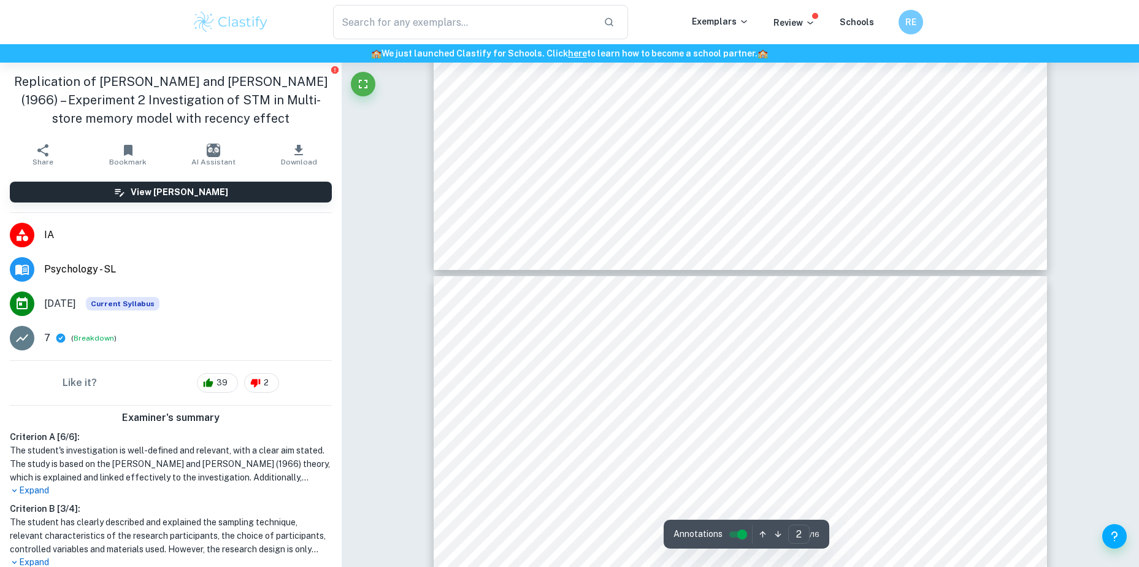
type input "3"
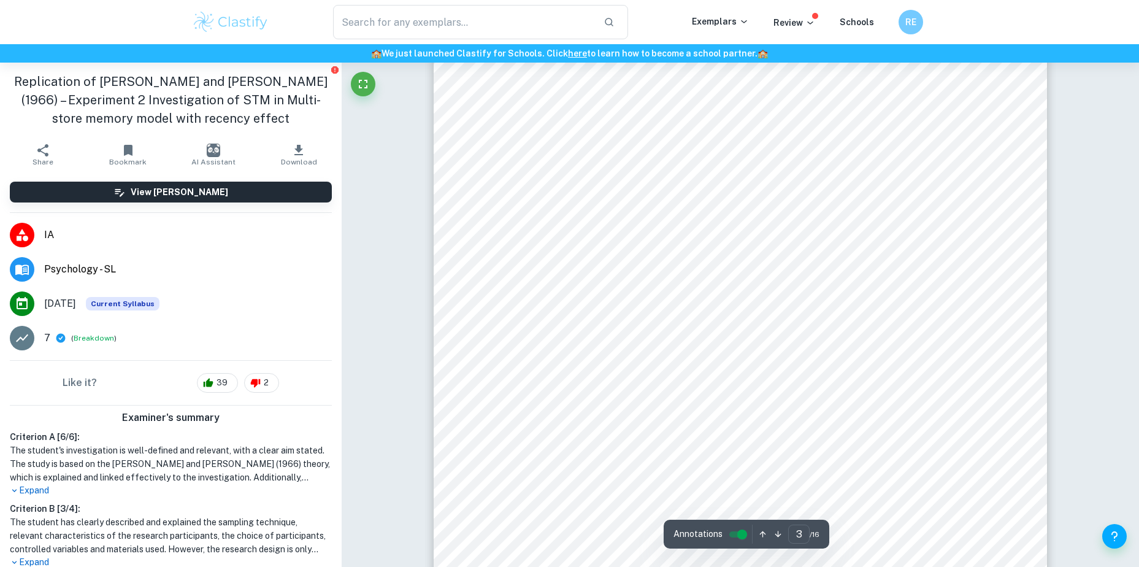
scroll to position [2160, 0]
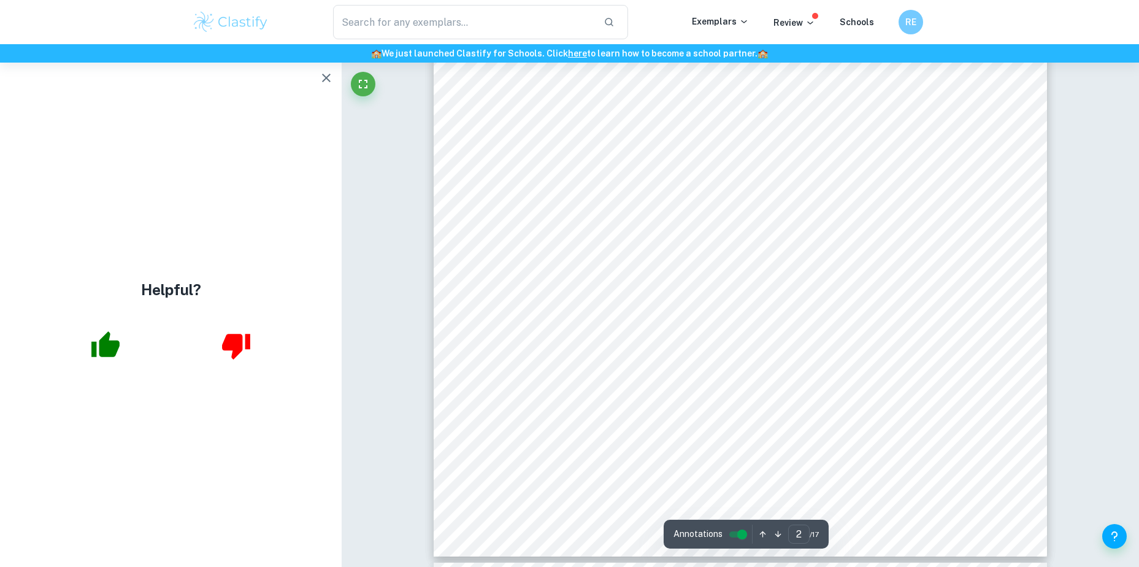
scroll to position [1355, 0]
click at [326, 69] on button "button" at bounding box center [326, 78] width 25 height 25
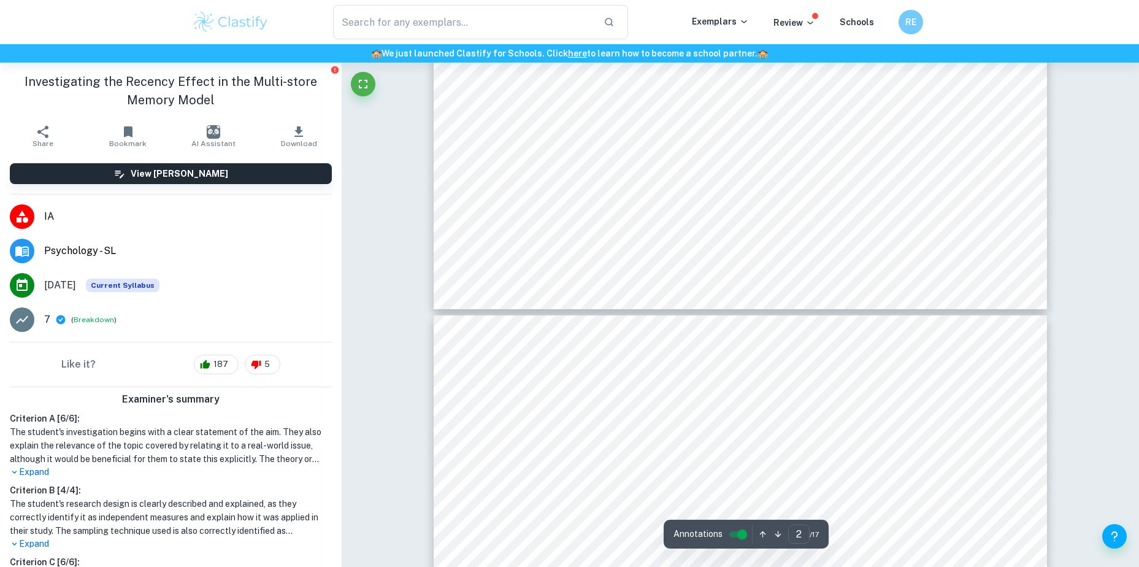
scroll to position [1603, 0]
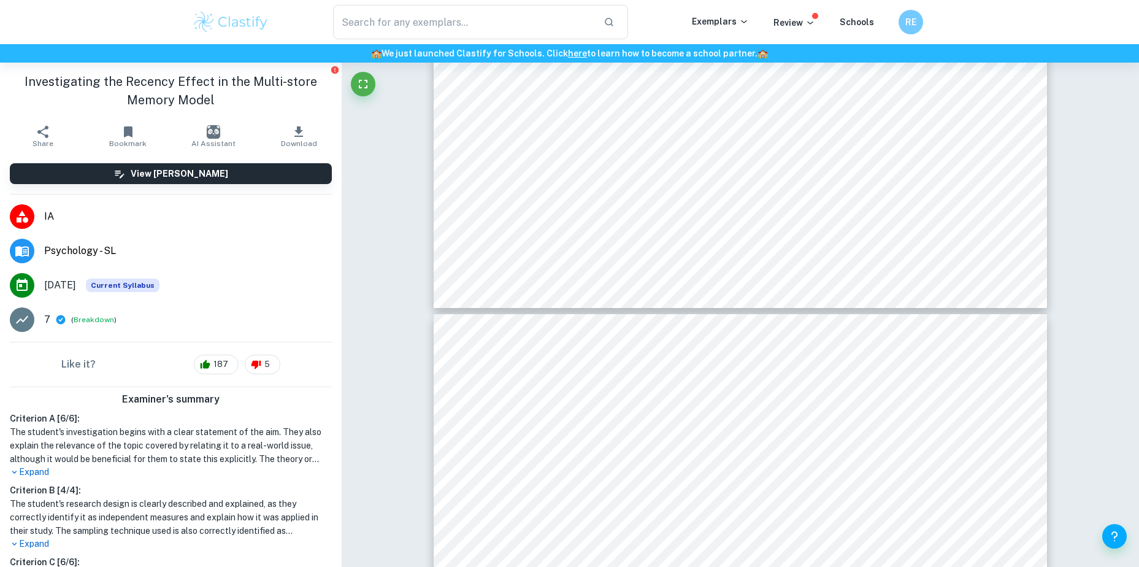
click at [42, 470] on p "Expand" at bounding box center [171, 471] width 322 height 13
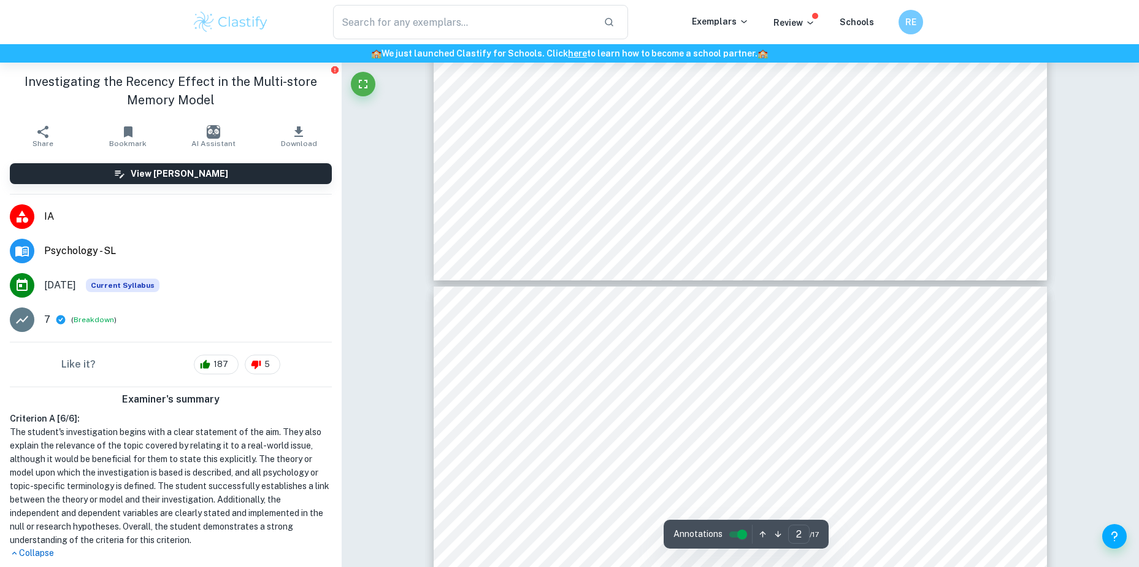
type input "3"
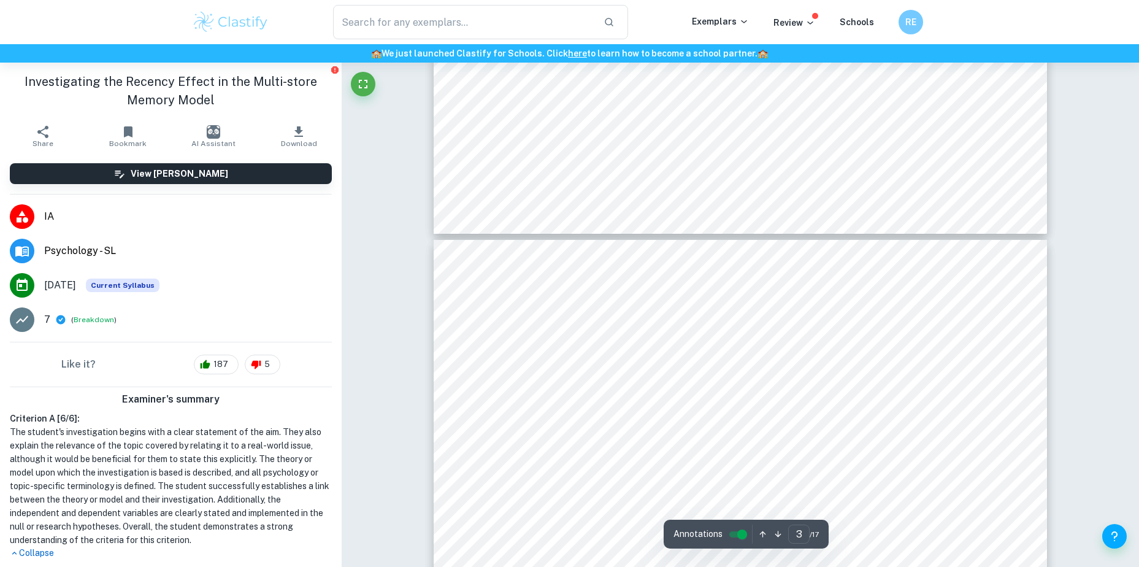
scroll to position [1682, 0]
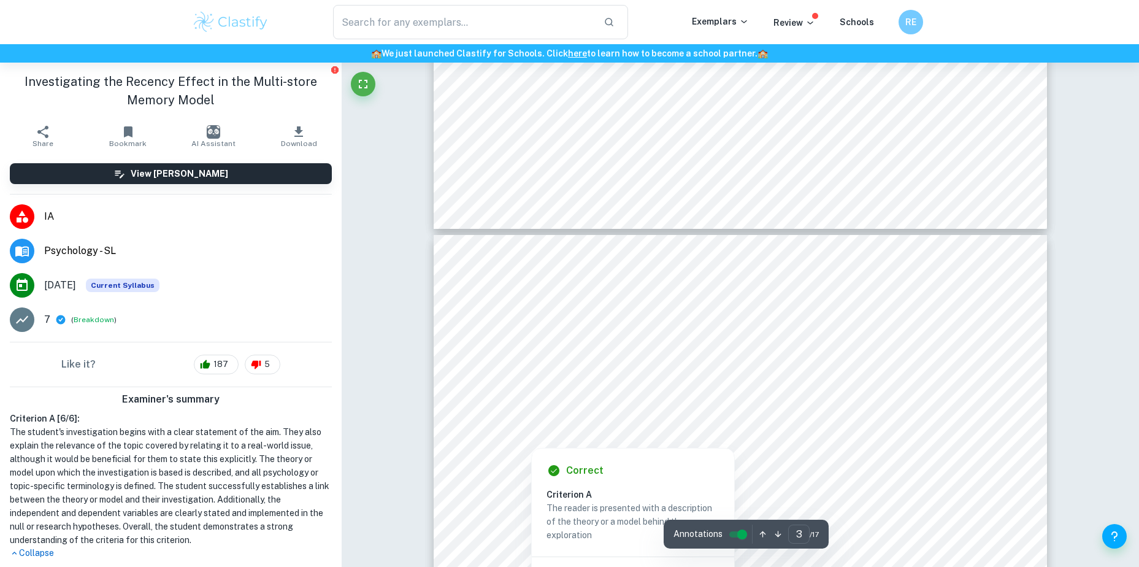
click at [690, 391] on div at bounding box center [739, 395] width 463 height 29
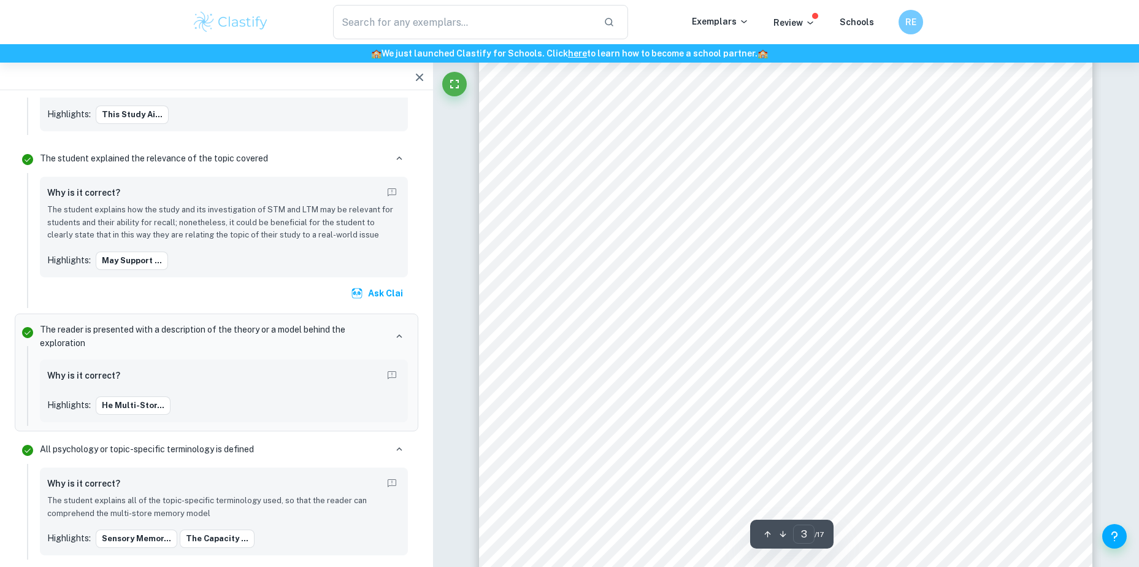
scroll to position [1752, 0]
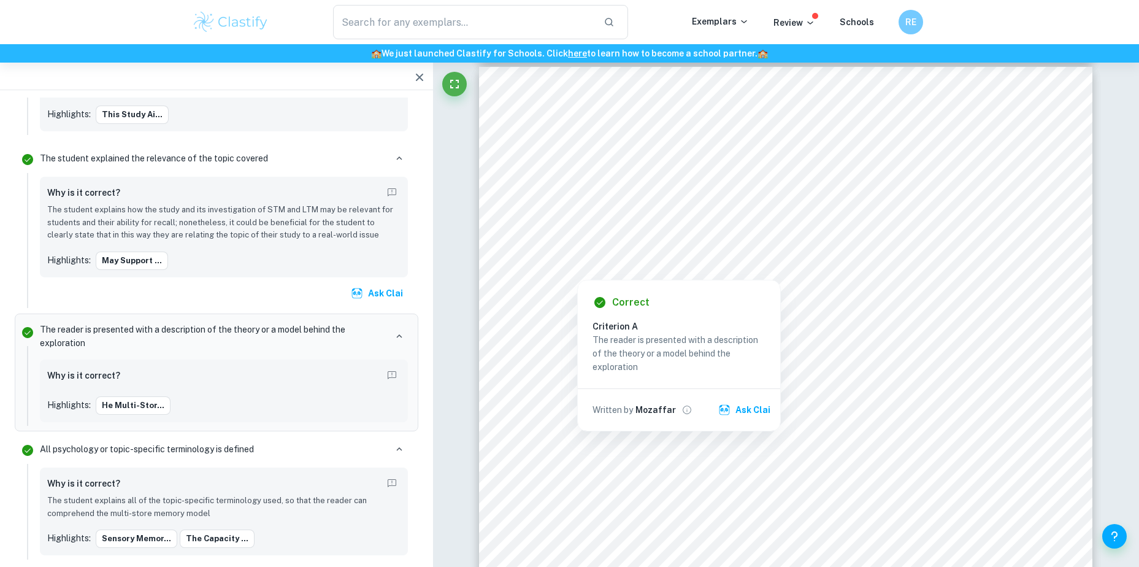
click at [595, 240] on div at bounding box center [784, 227] width 463 height 29
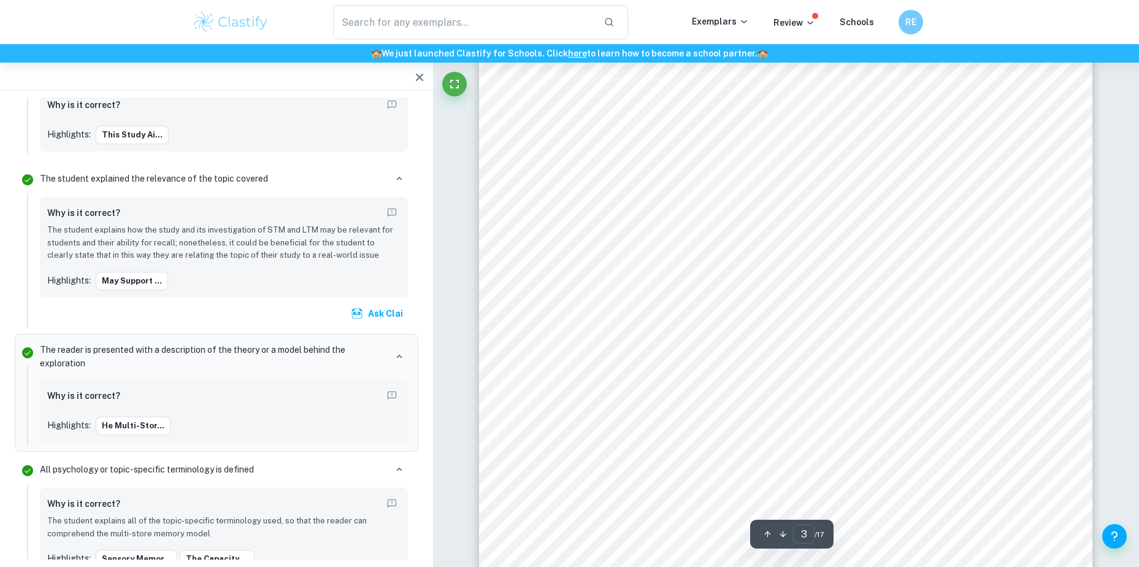
scroll to position [1891, 0]
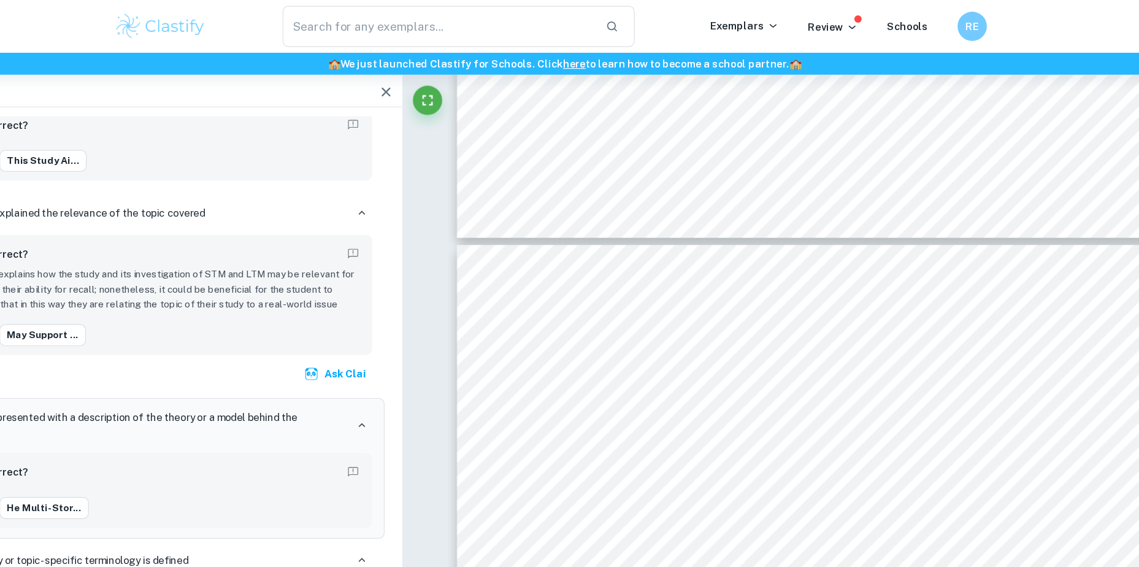
type input "3"
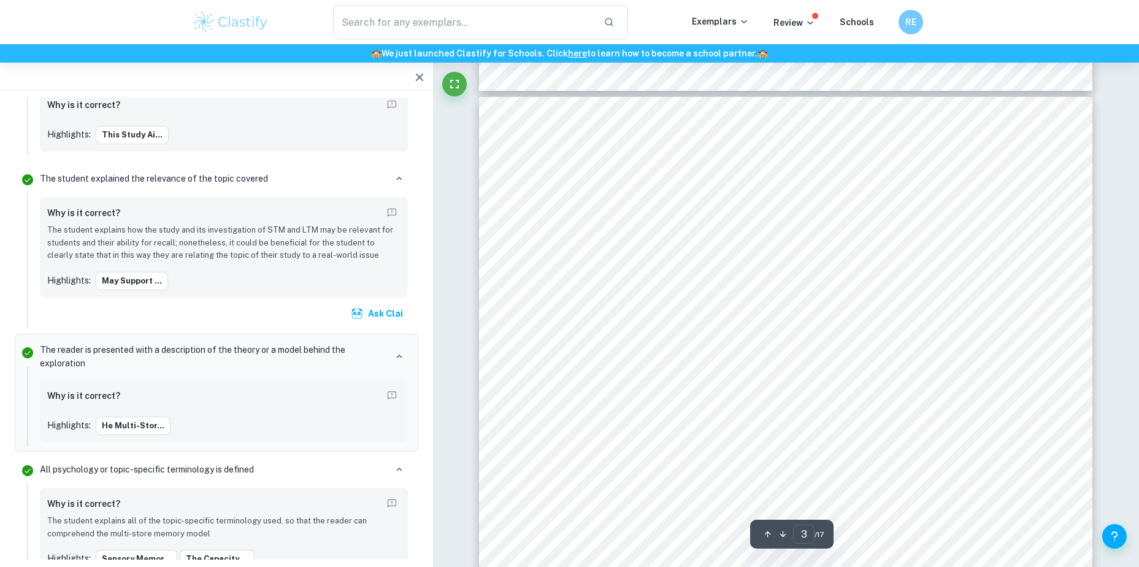
scroll to position [1719, 0]
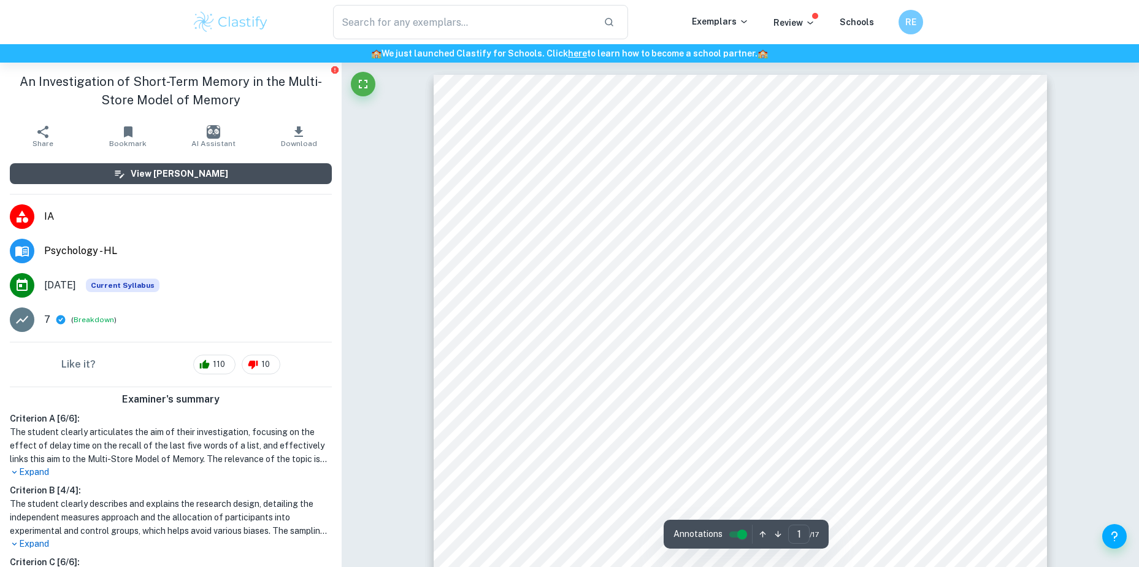
drag, startPoint x: 208, startPoint y: 174, endPoint x: 147, endPoint y: 169, distance: 60.9
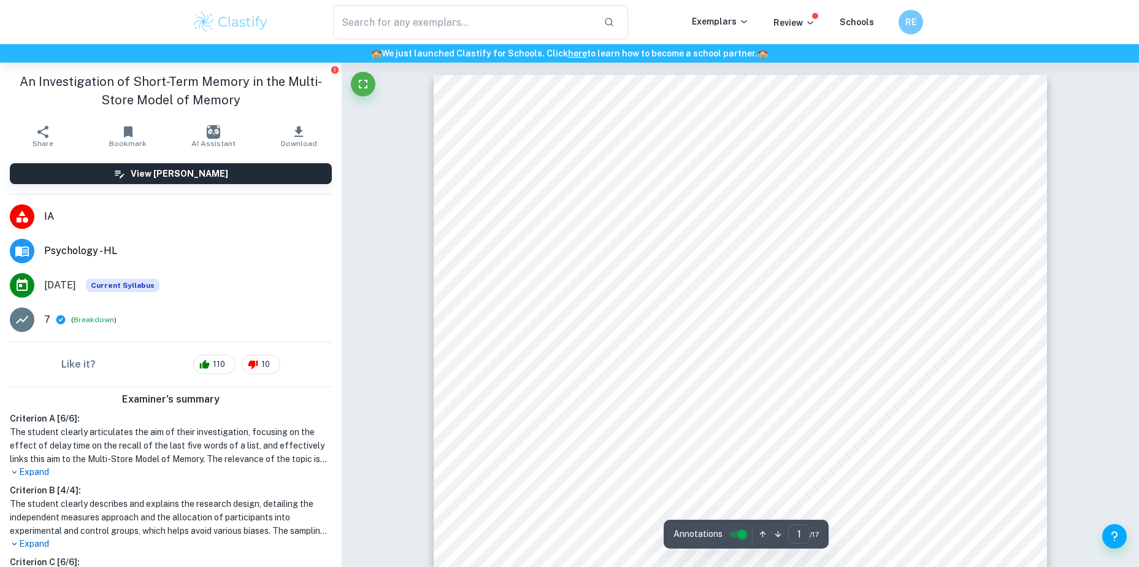
drag, startPoint x: 147, startPoint y: 169, endPoint x: 197, endPoint y: 275, distance: 117.7
click at [197, 275] on aside "An Investigation of Short-Term Memory in the Multi-Store Model of Memory Share …" at bounding box center [171, 315] width 342 height 504
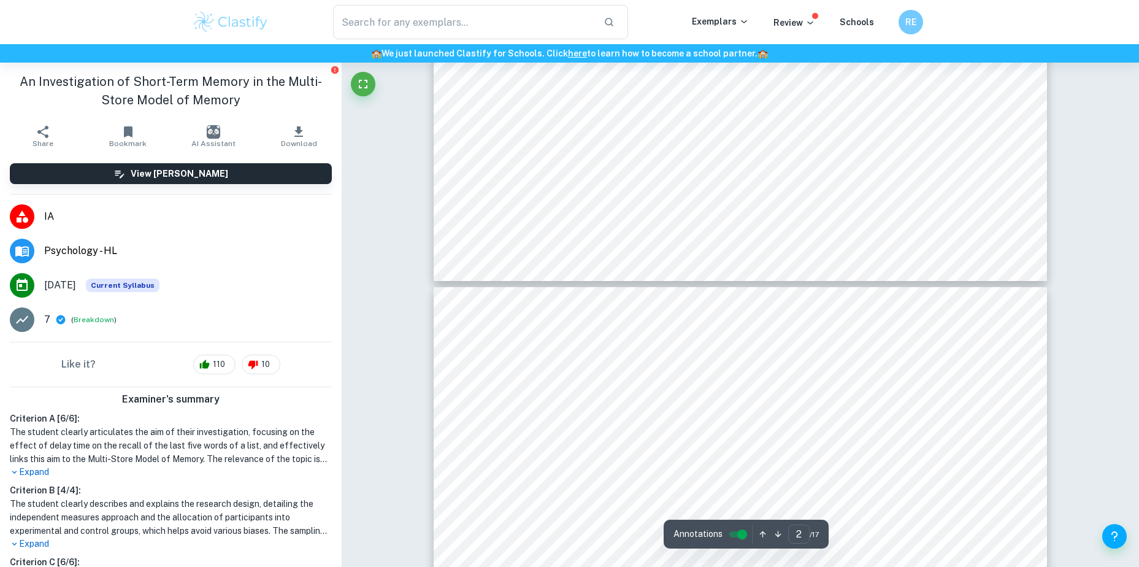
type input "3"
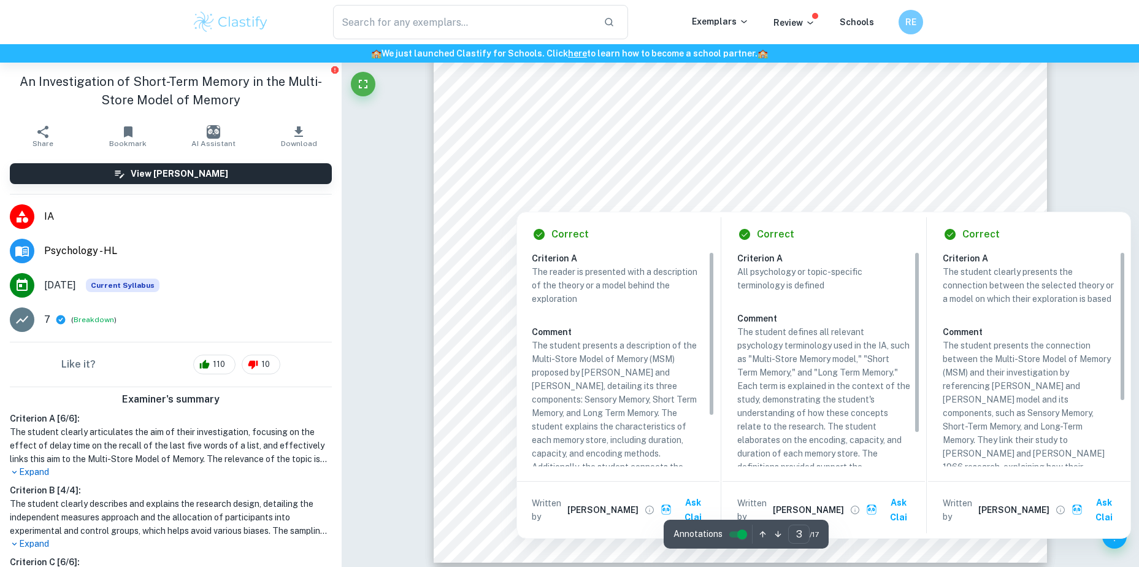
scroll to position [2005, 0]
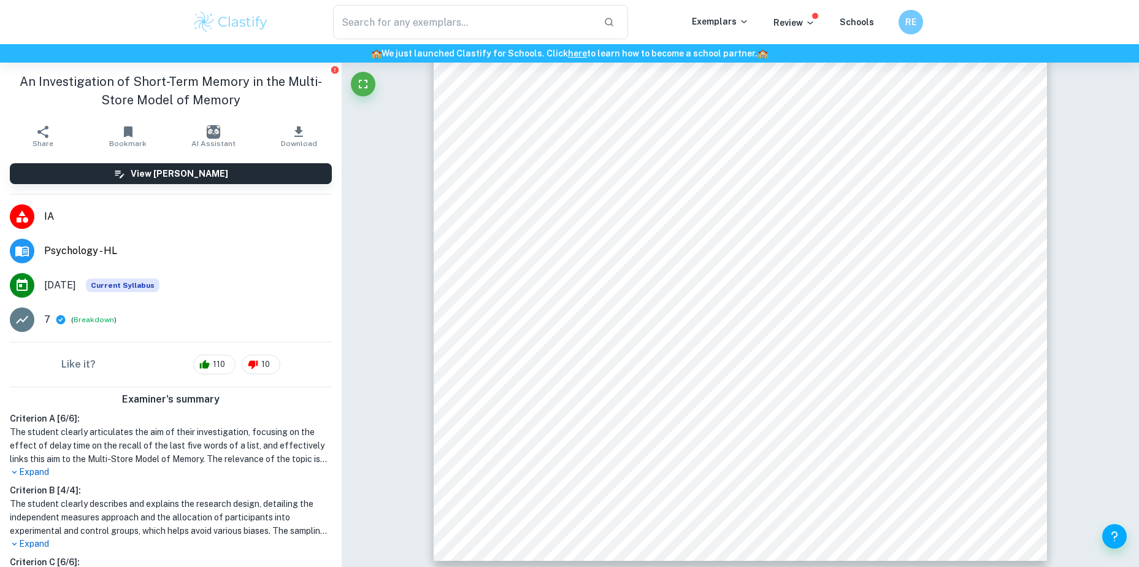
drag, startPoint x: 208, startPoint y: 175, endPoint x: 175, endPoint y: 177, distance: 33.1
click at [175, 177] on h6 "View [PERSON_NAME]" at bounding box center [179, 173] width 97 height 13
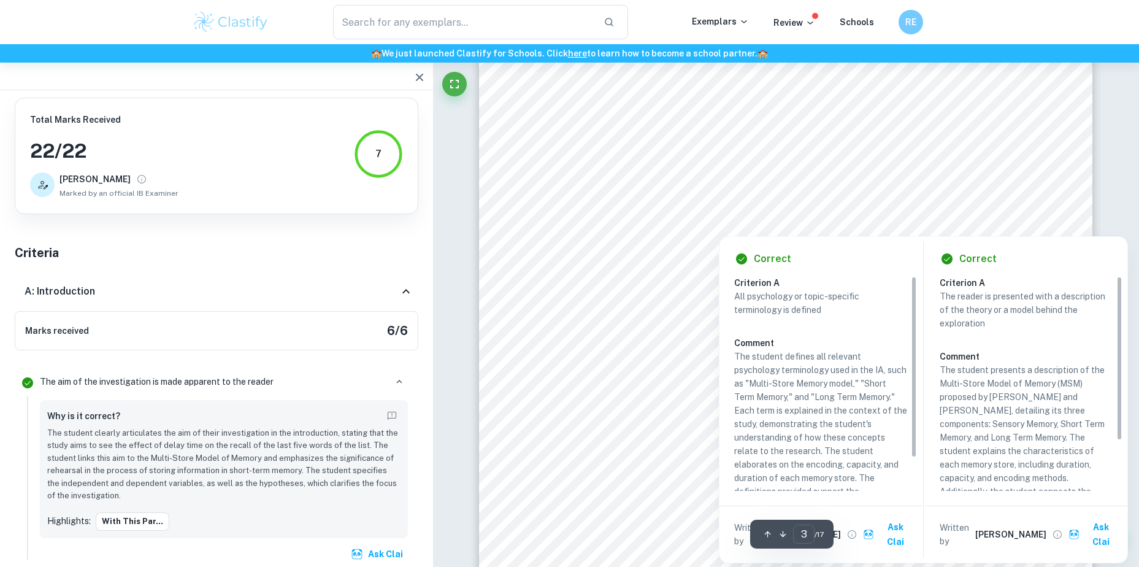
scroll to position [1757, 0]
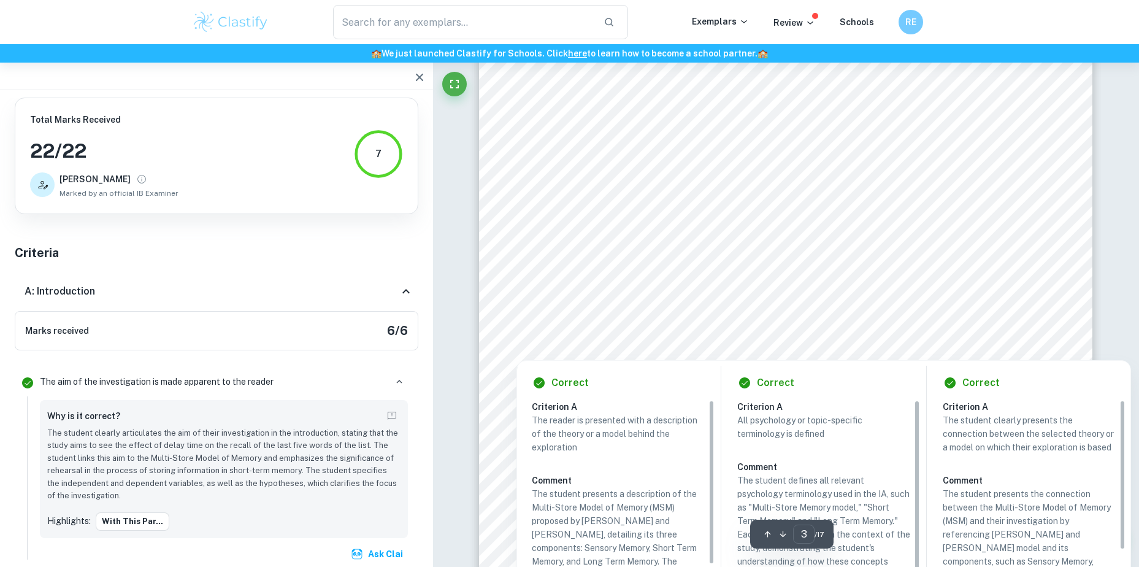
click at [570, 87] on div at bounding box center [785, 89] width 468 height 40
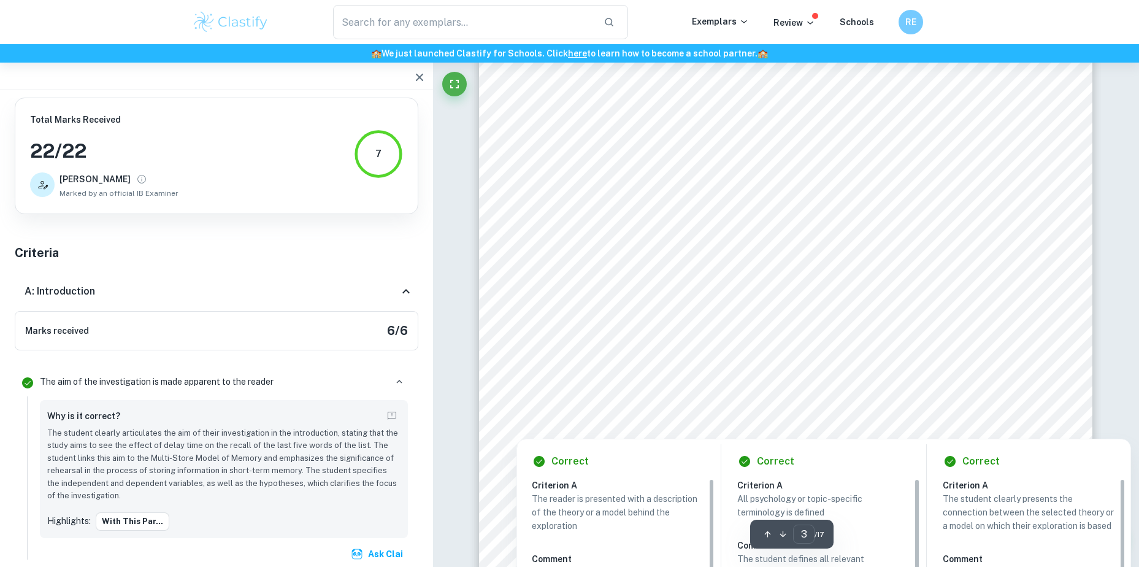
scroll to position [1677, 0]
click at [637, 118] on div at bounding box center [785, 124] width 469 height 26
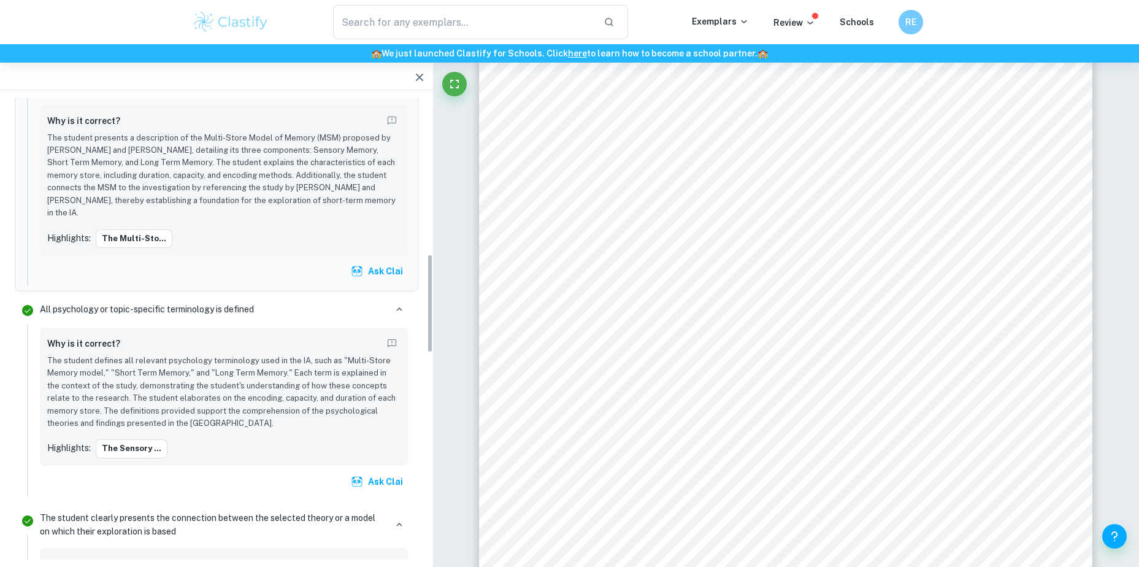
scroll to position [727, 0]
click at [191, 353] on p "The student defines all relevant psychology terminology used in the IA, such as…" at bounding box center [223, 390] width 353 height 75
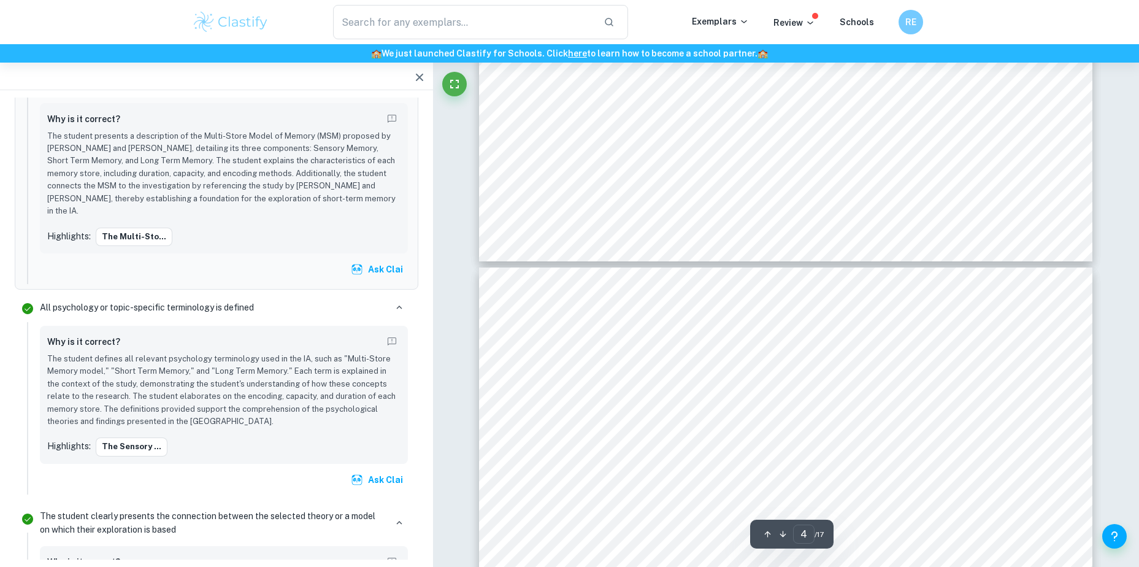
scroll to position [2202, 0]
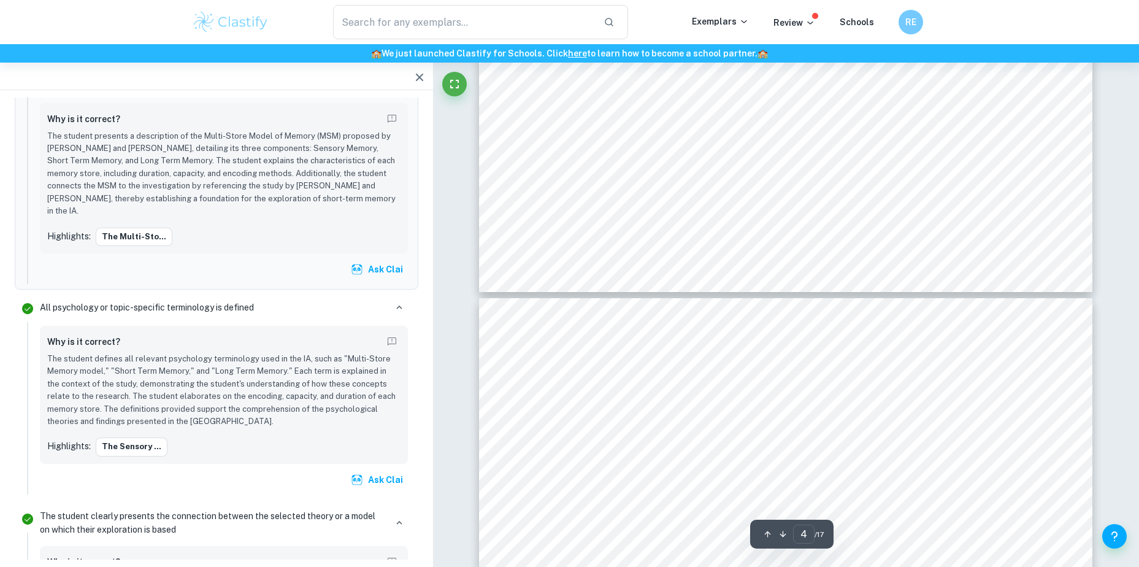
type input "3"
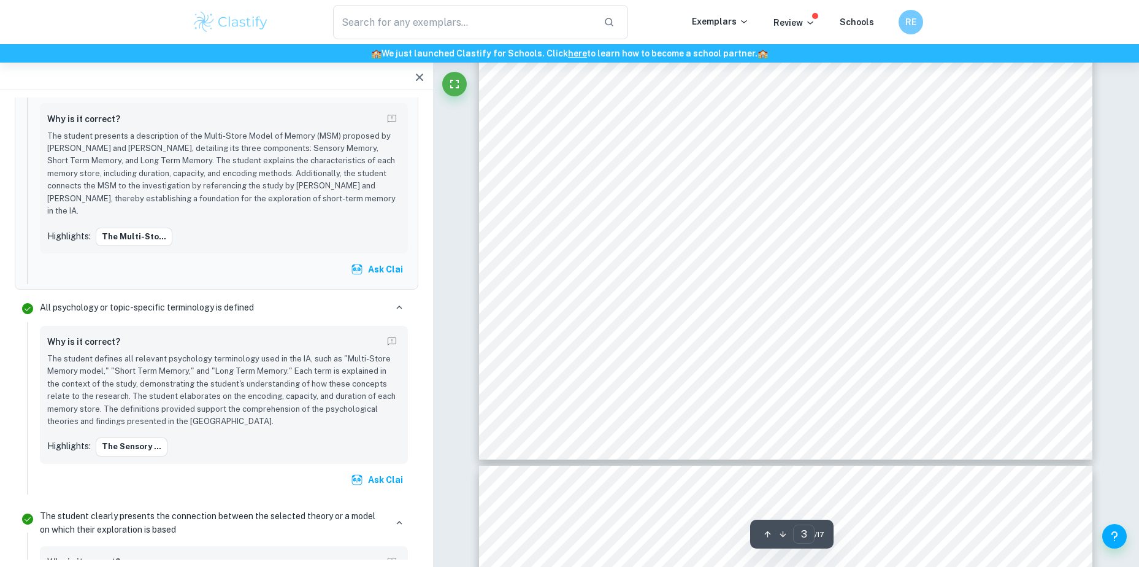
scroll to position [2011, 0]
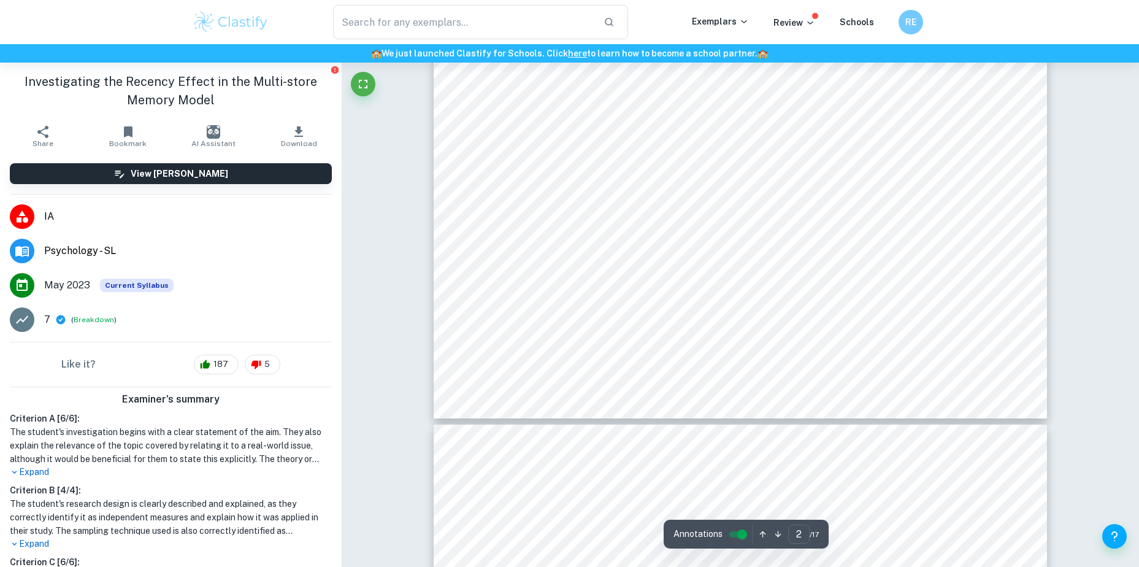
type input "3"
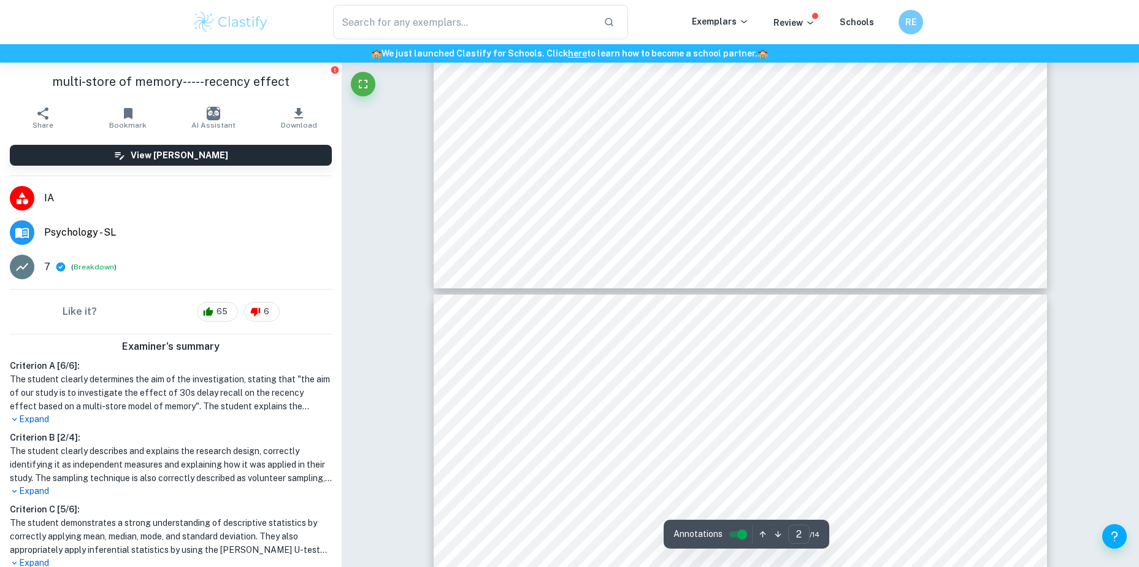
type input "3"
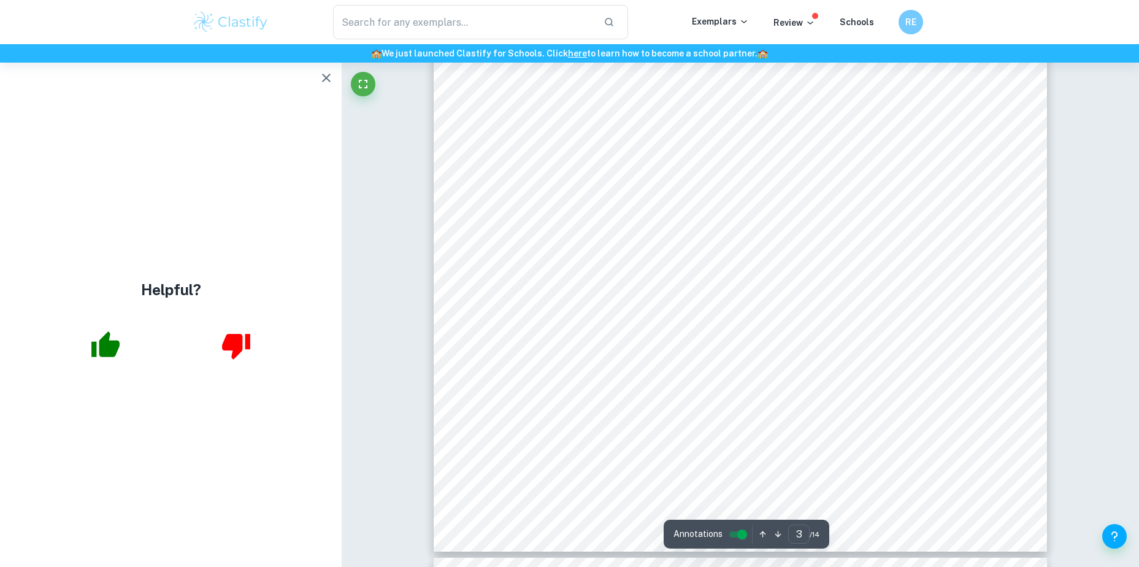
scroll to position [2016, 0]
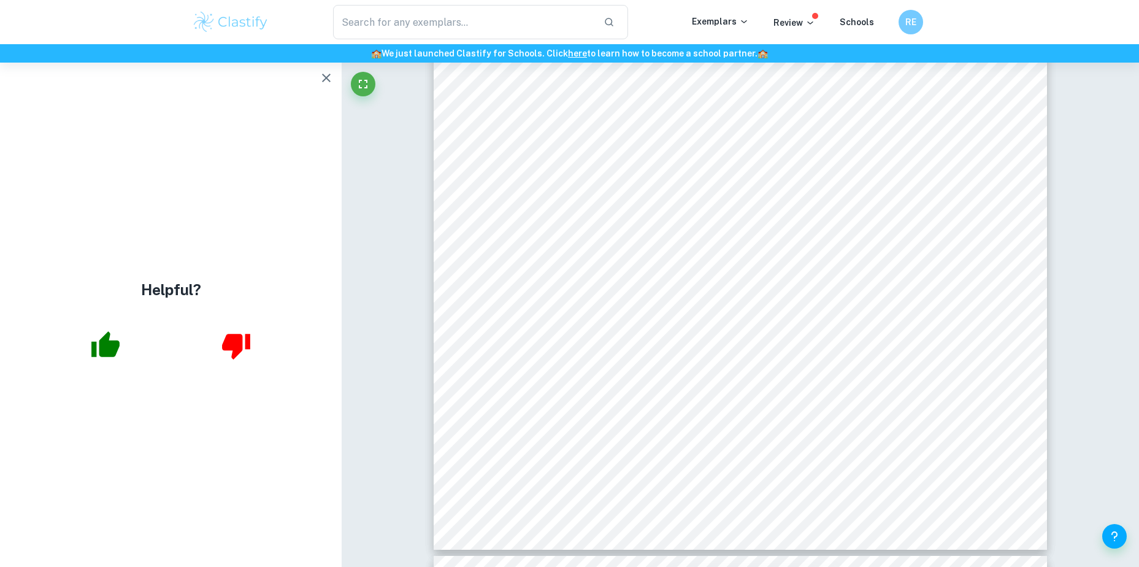
click at [325, 79] on icon "button" at bounding box center [326, 78] width 9 height 9
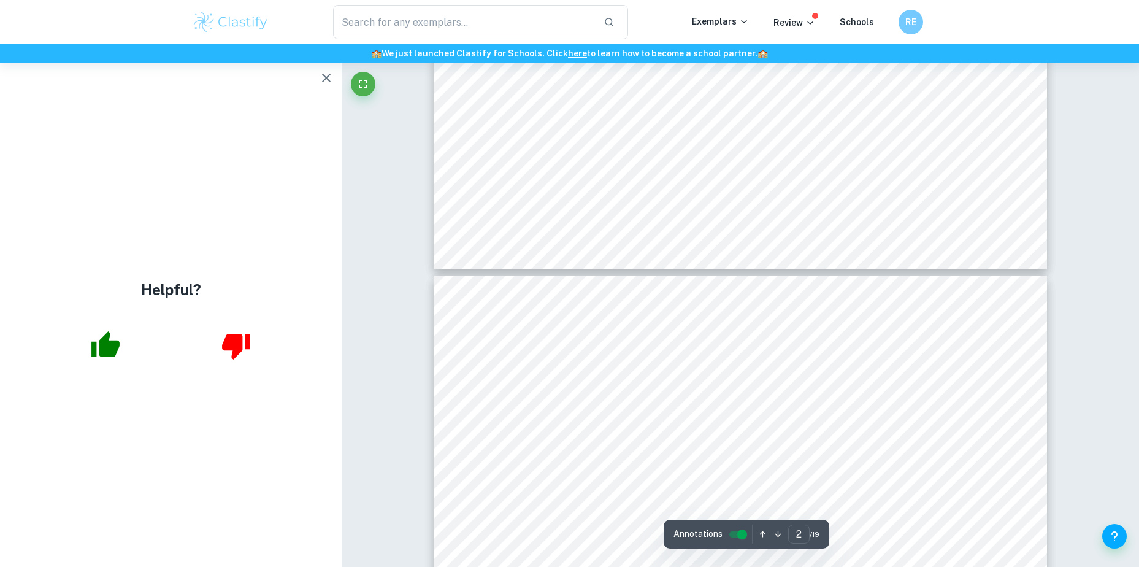
type input "3"
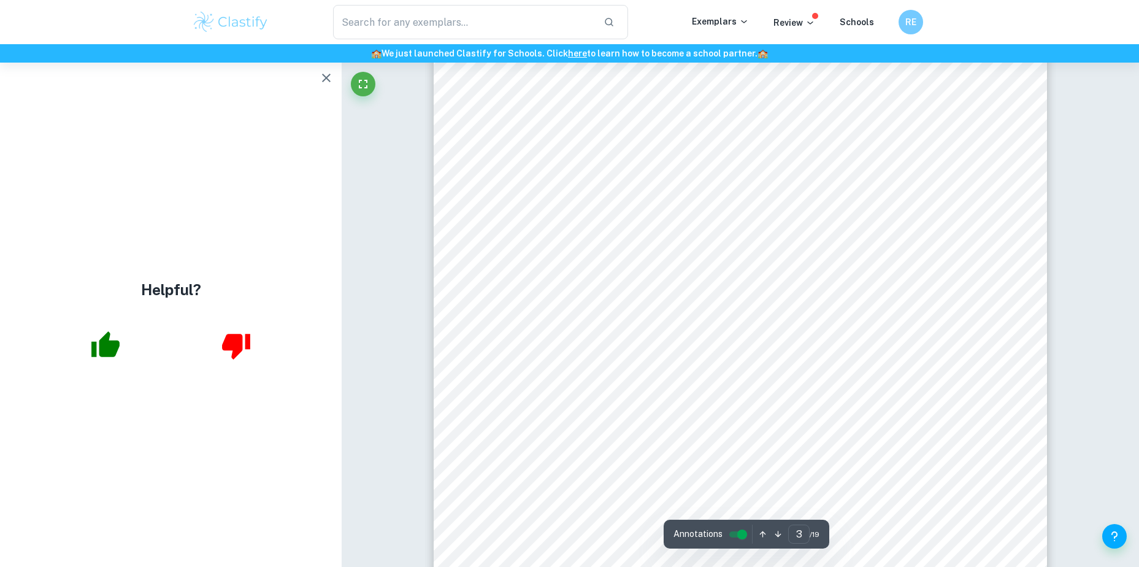
scroll to position [1890, 0]
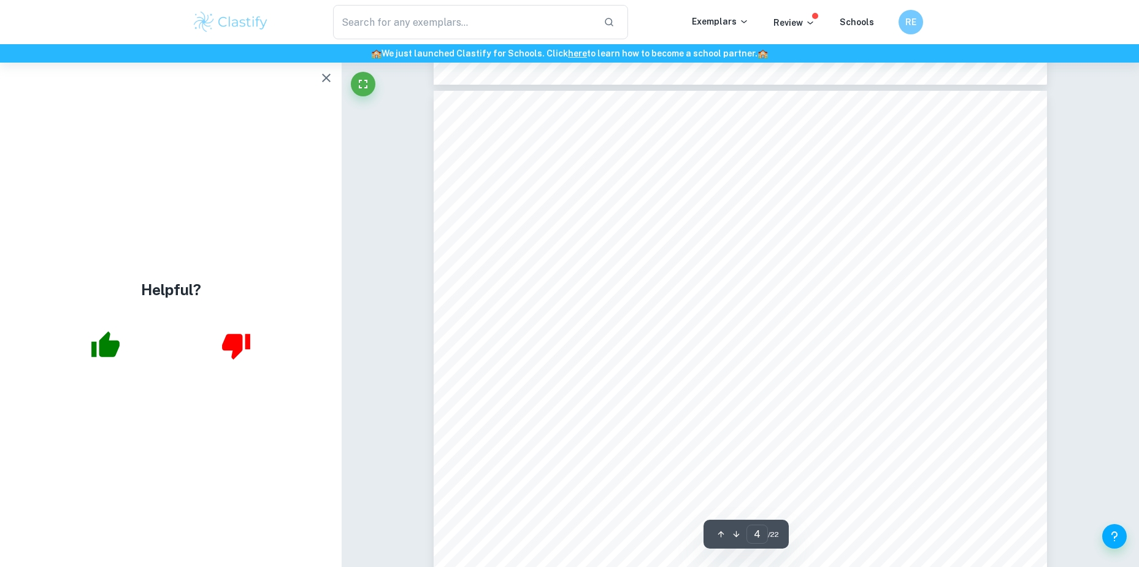
scroll to position [2698, 0]
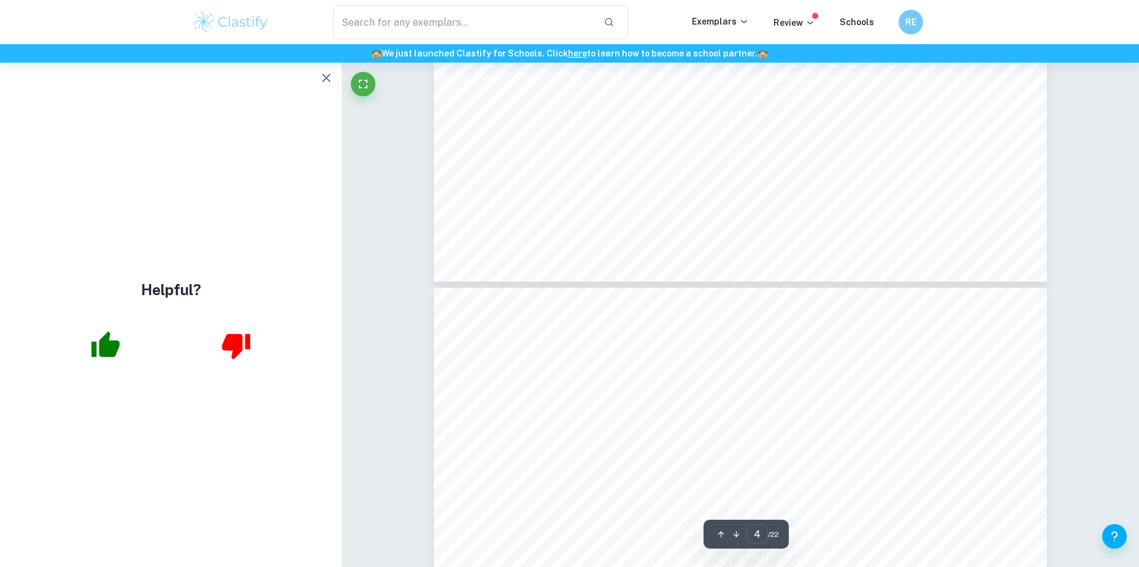
type input "5"
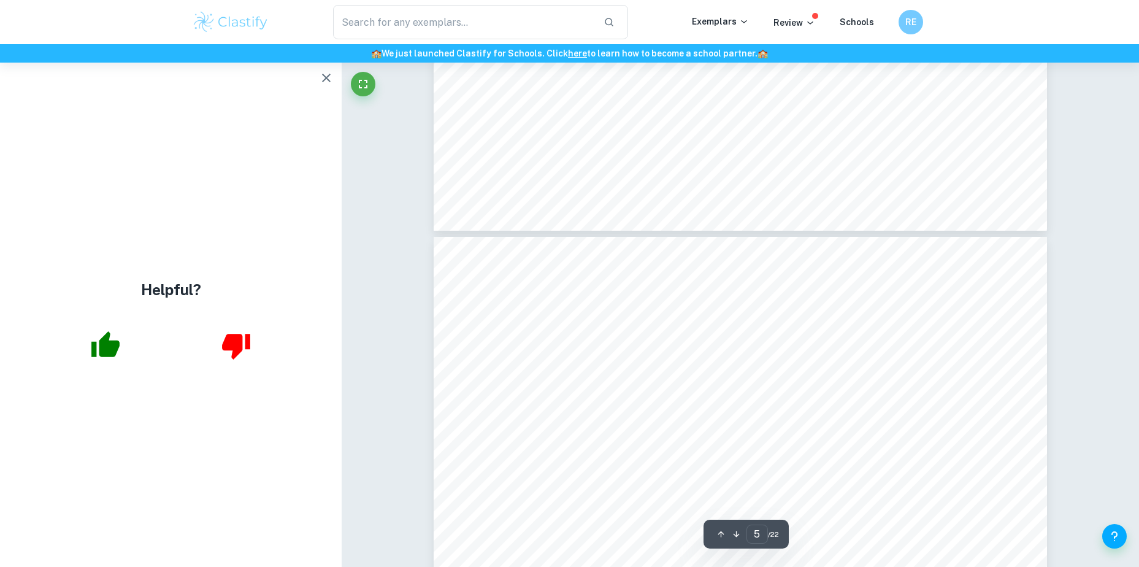
scroll to position [3425, 0]
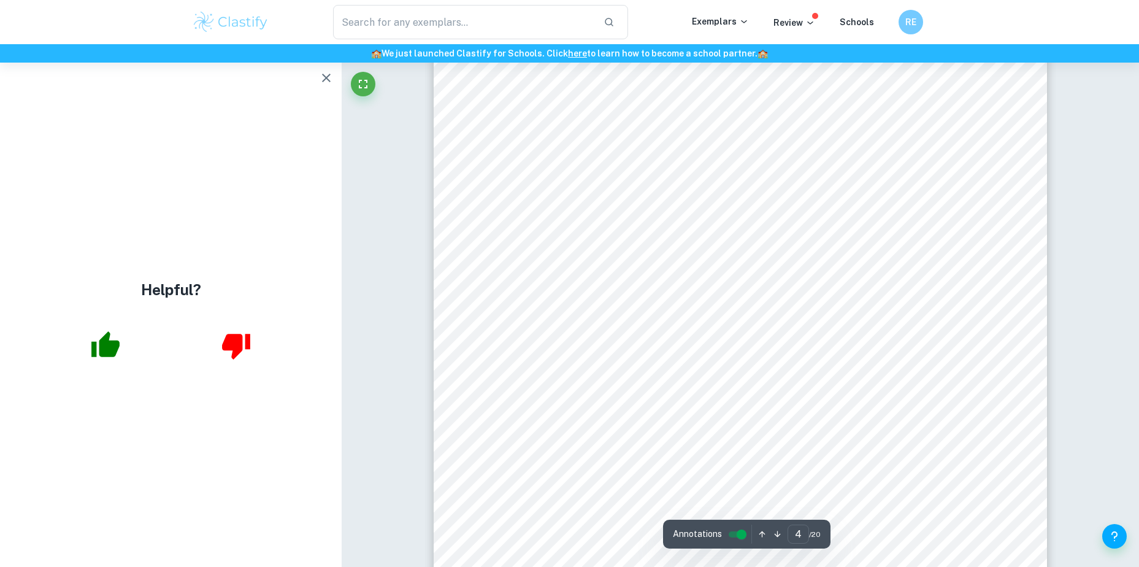
scroll to position [2807, 0]
click at [866, 177] on div "2 into LTM. On the other hand, the recency effect involves the STM, where the i…" at bounding box center [739, 419] width 613 height 868
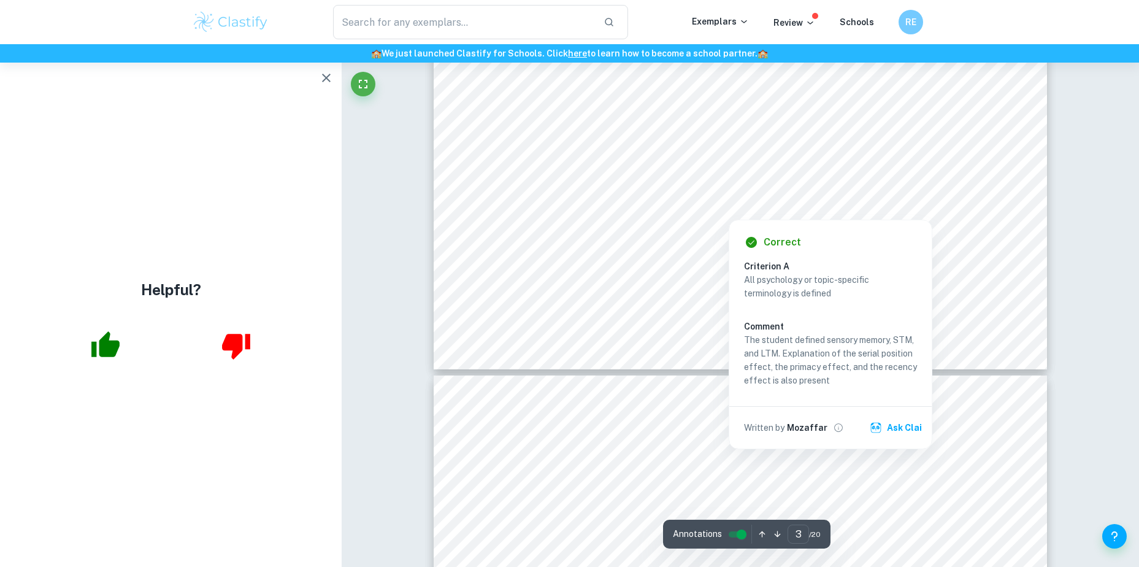
scroll to position [2416, 0]
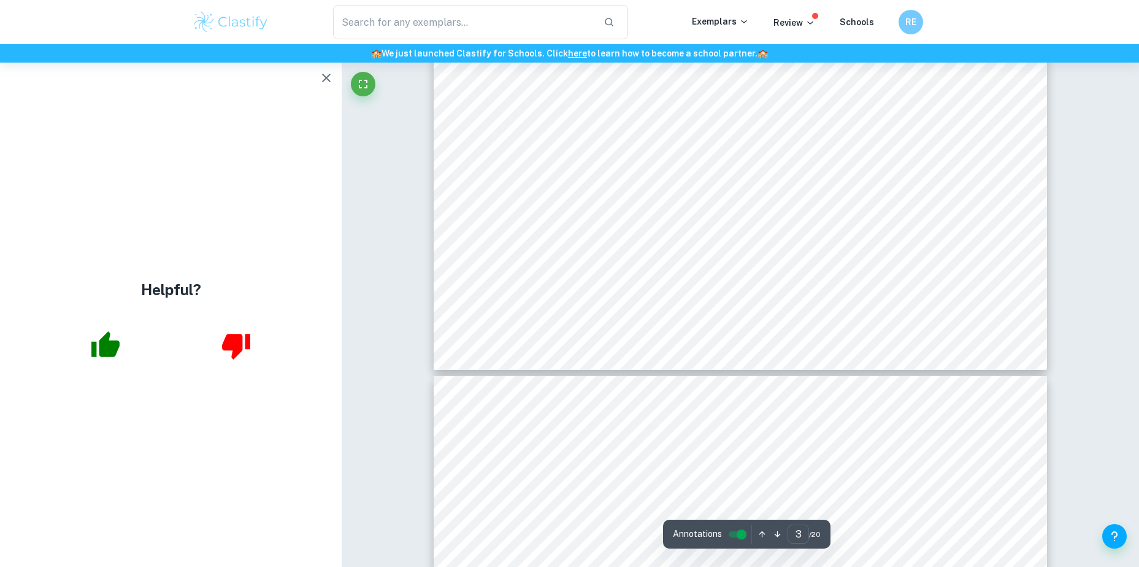
click at [323, 78] on icon "button" at bounding box center [326, 78] width 15 height 15
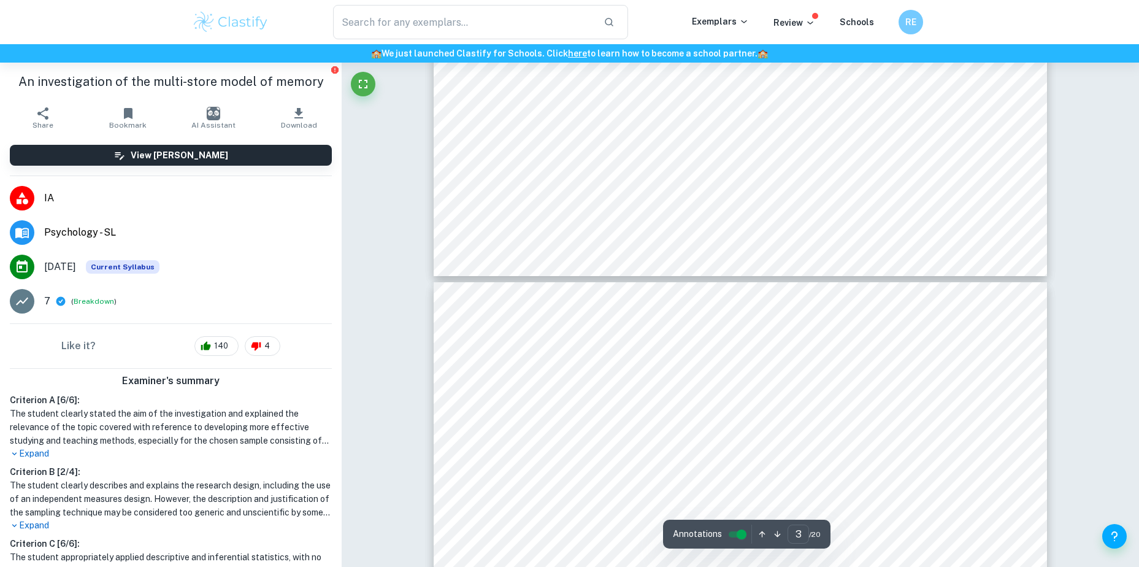
type input "4"
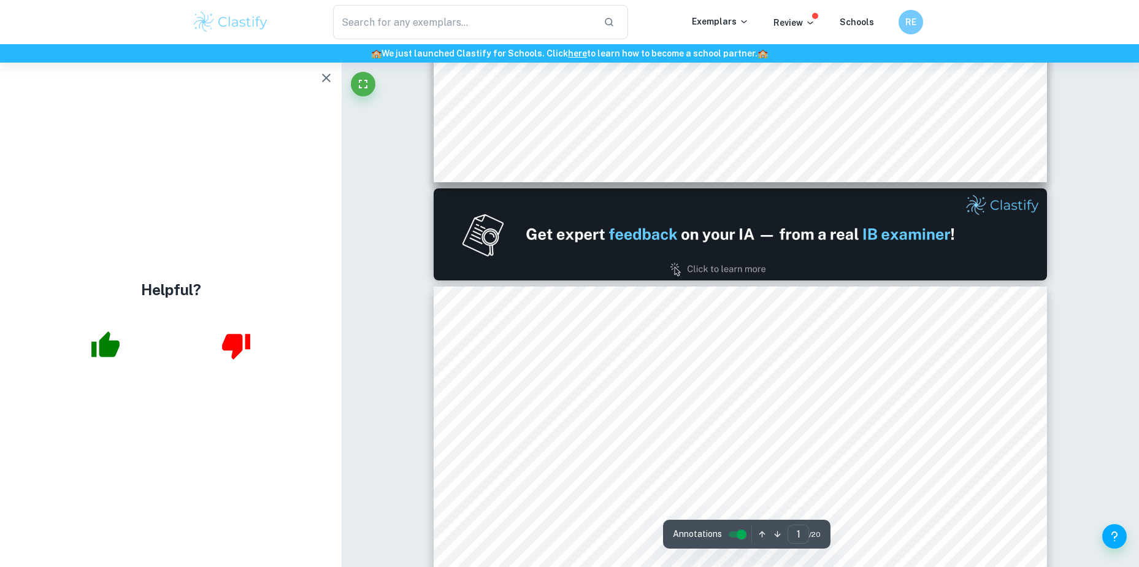
type input "2"
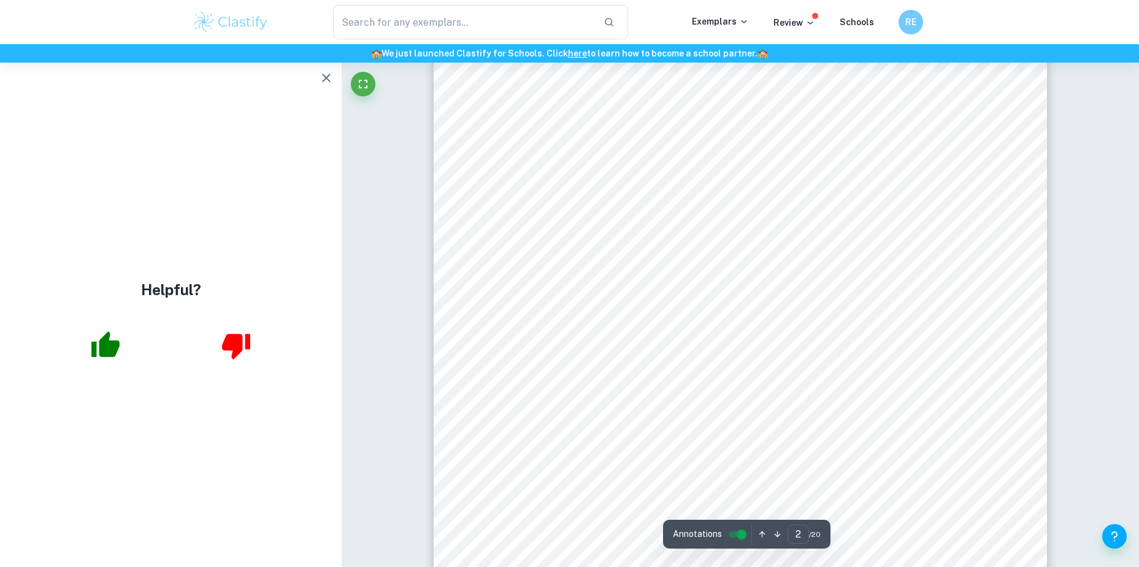
scroll to position [993, 0]
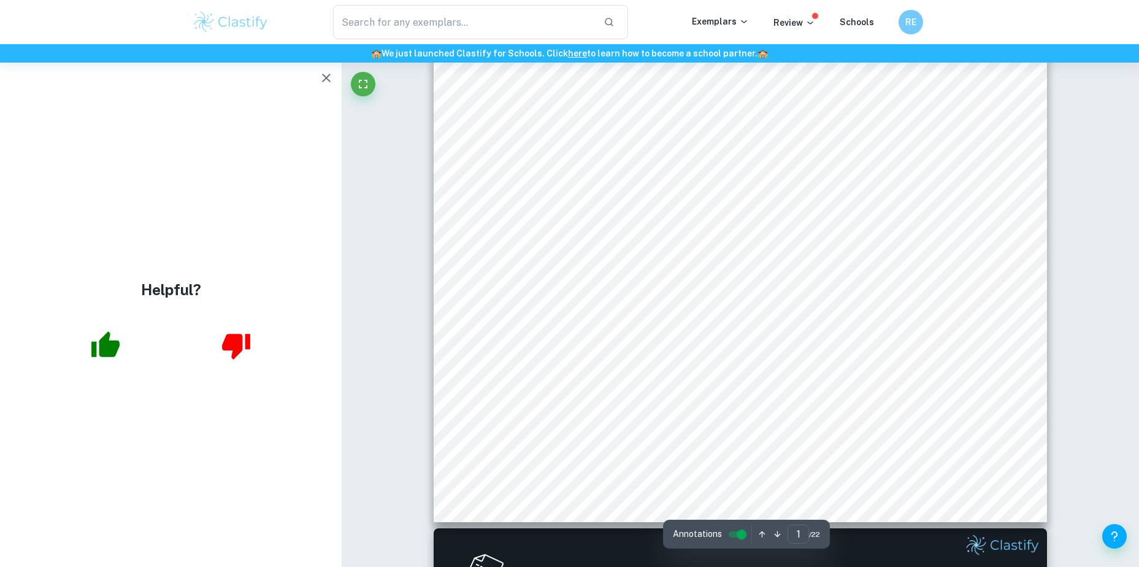
scroll to position [412, 0]
